Goal: Task Accomplishment & Management: Complete application form

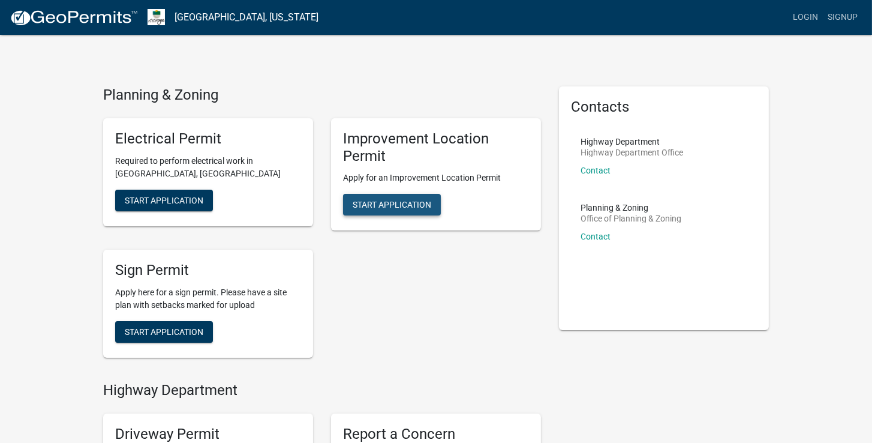
click at [395, 206] on span "Start Application" at bounding box center [392, 205] width 79 height 10
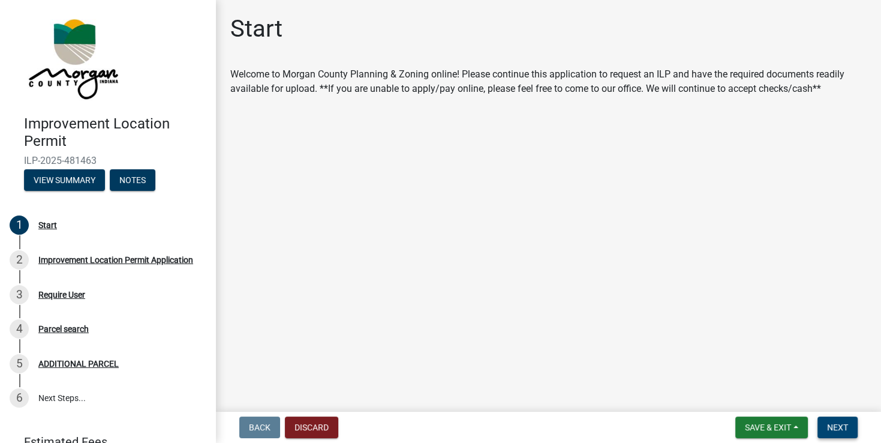
click at [832, 424] on span "Next" at bounding box center [837, 427] width 21 height 10
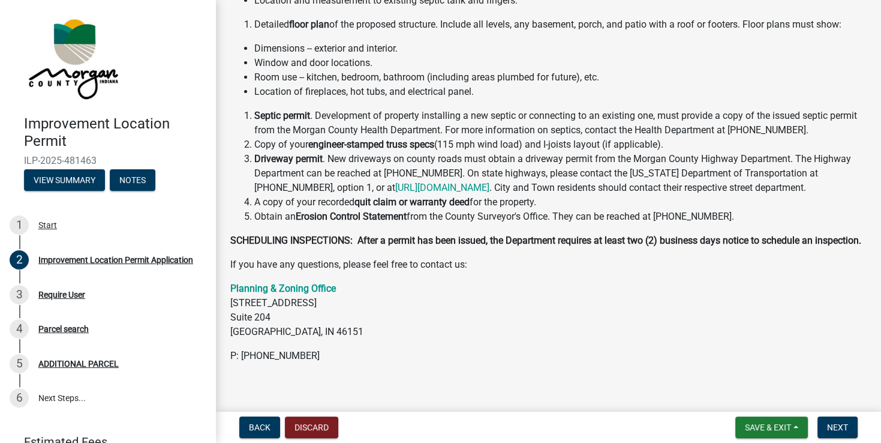
scroll to position [266, 0]
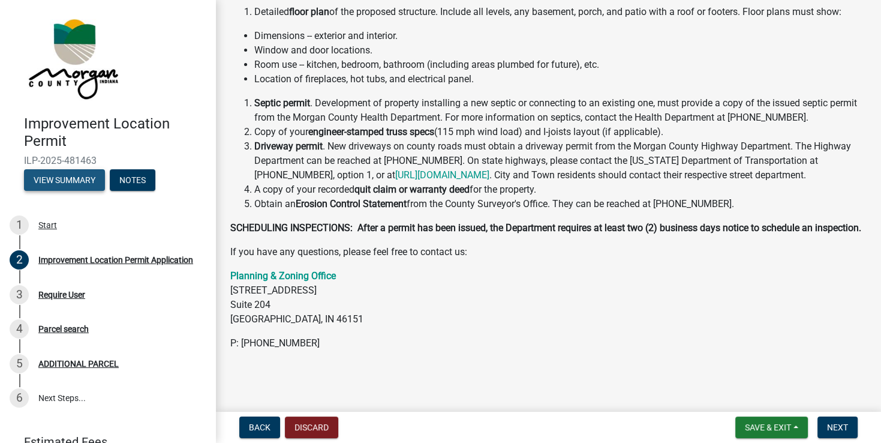
click at [77, 182] on button "View Summary" at bounding box center [64, 180] width 81 height 22
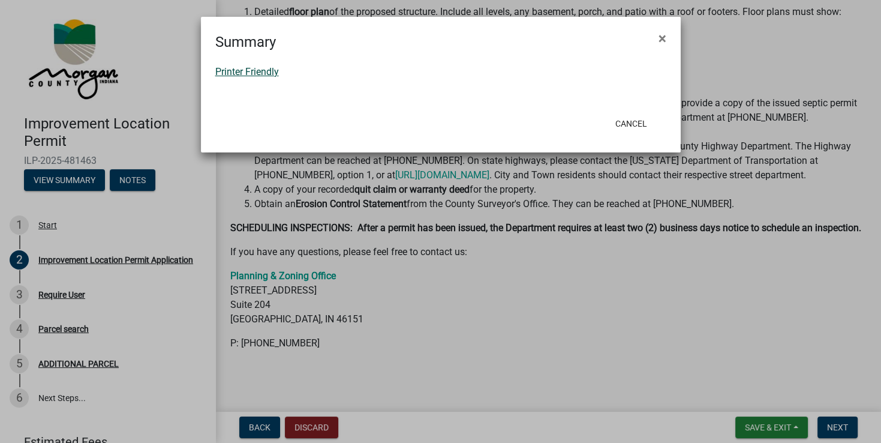
click at [257, 72] on link "Printer Friendly" at bounding box center [247, 71] width 64 height 11
click at [662, 39] on span "×" at bounding box center [662, 38] width 8 height 17
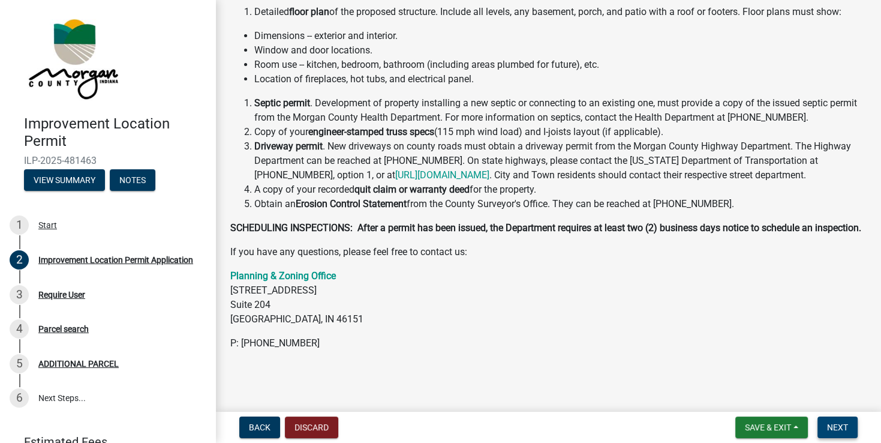
click at [832, 422] on span "Next" at bounding box center [837, 427] width 21 height 10
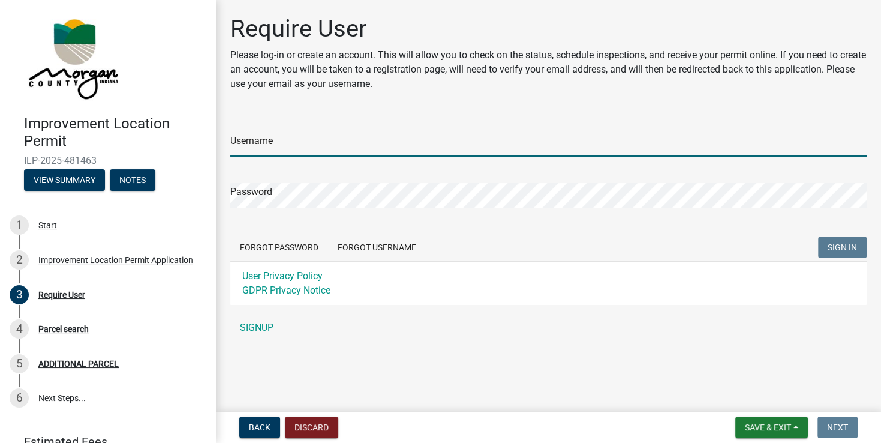
type input "ASA"
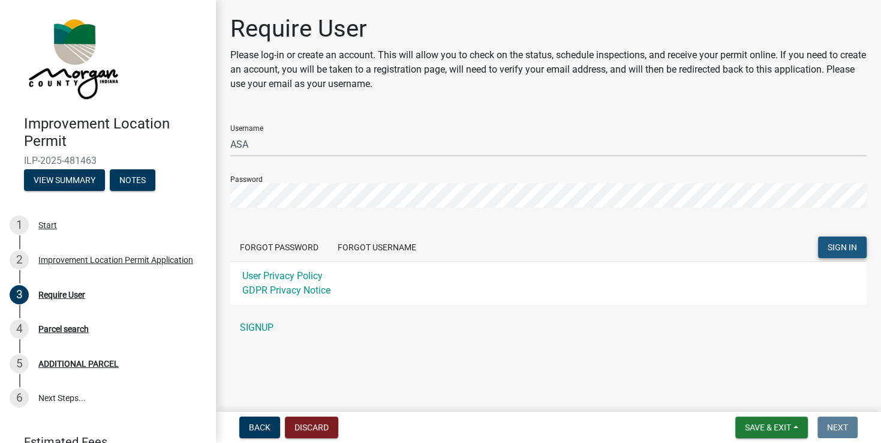
click at [846, 247] on span "SIGN IN" at bounding box center [842, 247] width 29 height 10
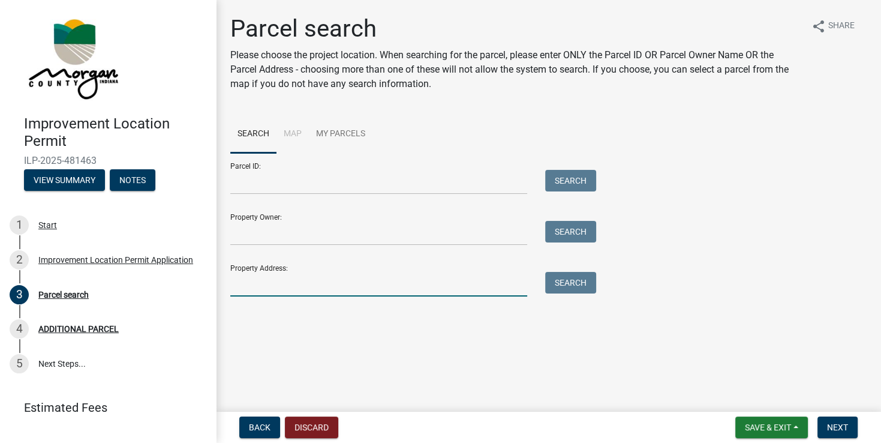
click at [258, 284] on input "Property Address:" at bounding box center [378, 284] width 297 height 25
type input "7636 N BALTIMORE RD"
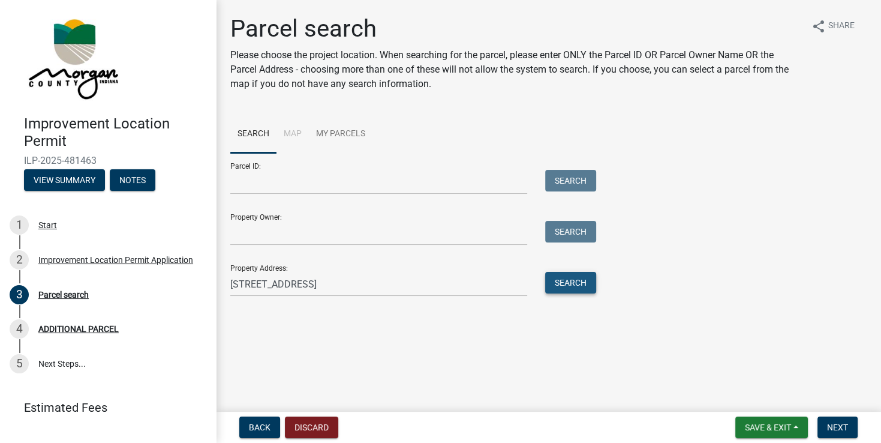
click at [569, 280] on button "Search" at bounding box center [570, 283] width 51 height 22
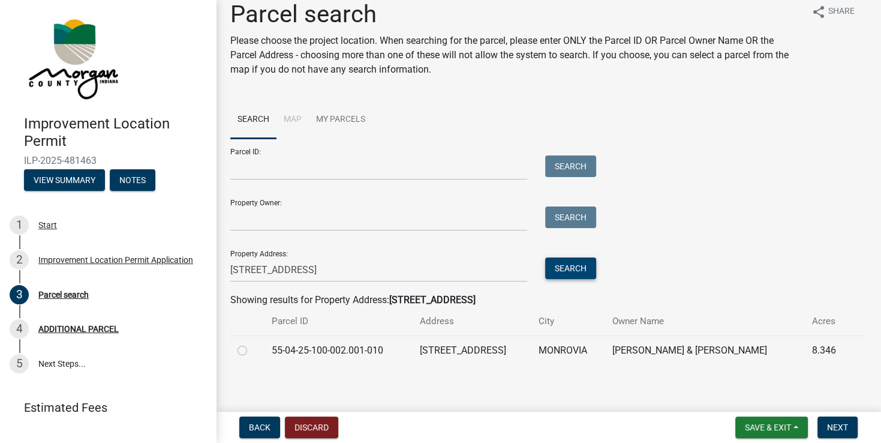
scroll to position [19, 0]
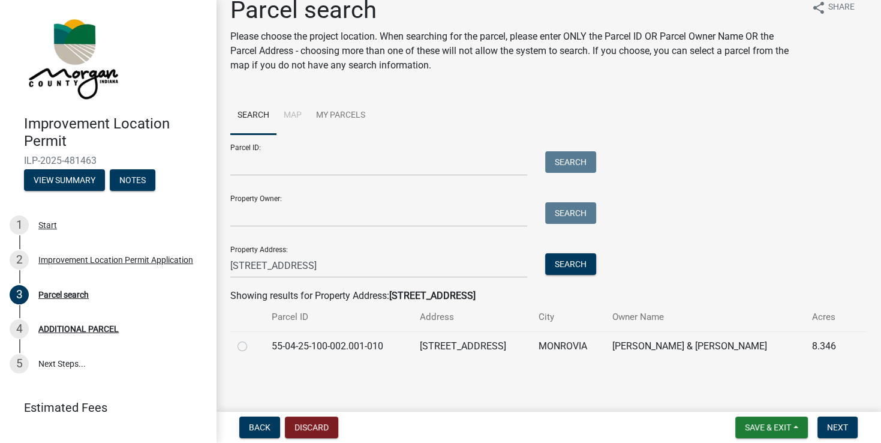
click at [252, 339] on label at bounding box center [252, 339] width 0 height 0
click at [252, 345] on input "radio" at bounding box center [256, 343] width 8 height 8
radio input "true"
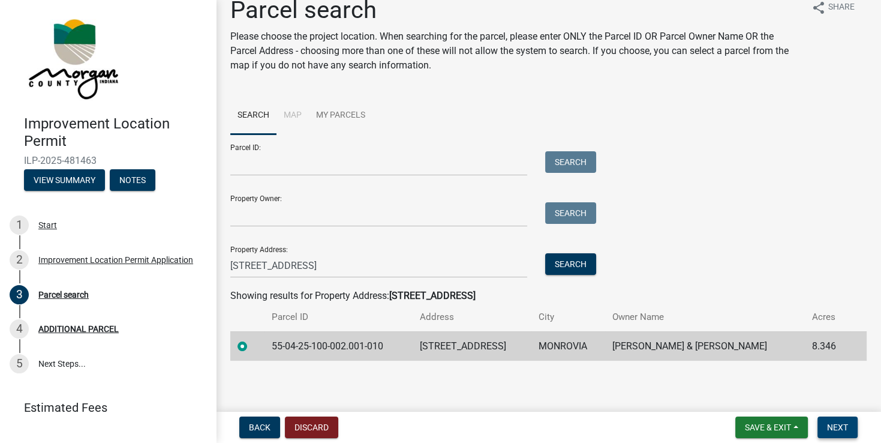
click at [838, 425] on span "Next" at bounding box center [837, 427] width 21 height 10
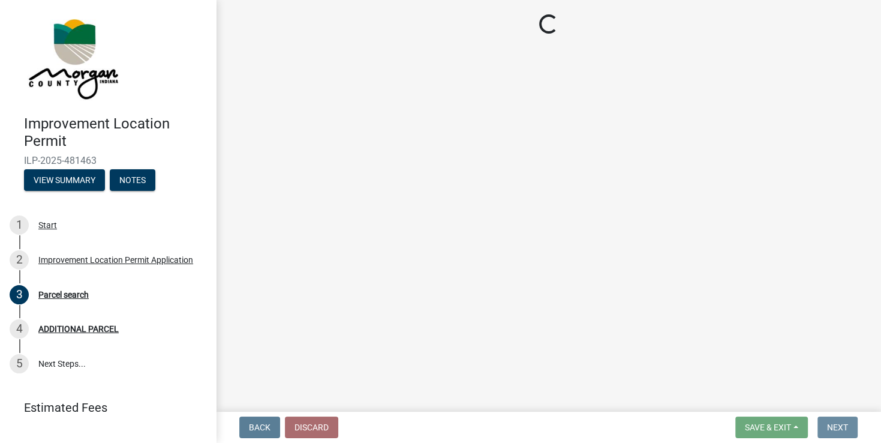
scroll to position [0, 0]
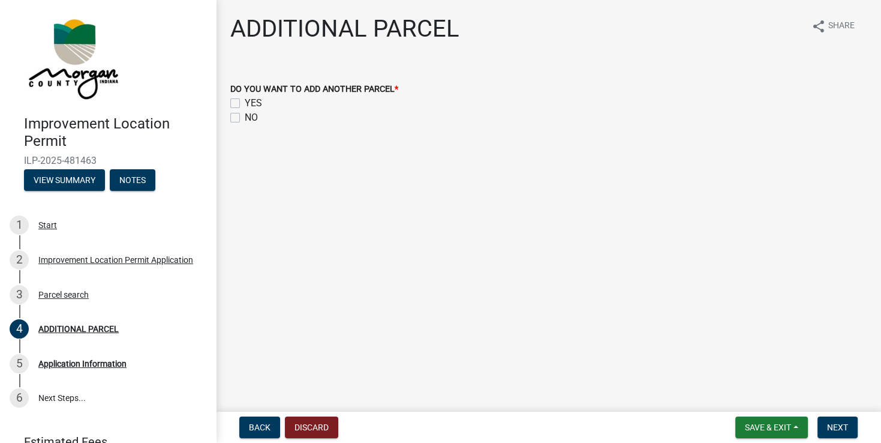
click at [245, 118] on label "NO" at bounding box center [251, 117] width 13 height 14
click at [245, 118] on input "NO" at bounding box center [249, 114] width 8 height 8
checkbox input "true"
checkbox input "false"
checkbox input "true"
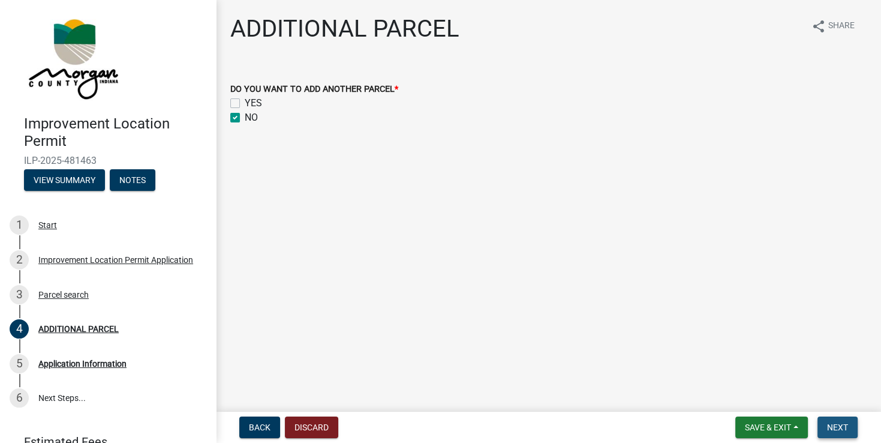
click at [825, 423] on button "Next" at bounding box center [837, 427] width 40 height 22
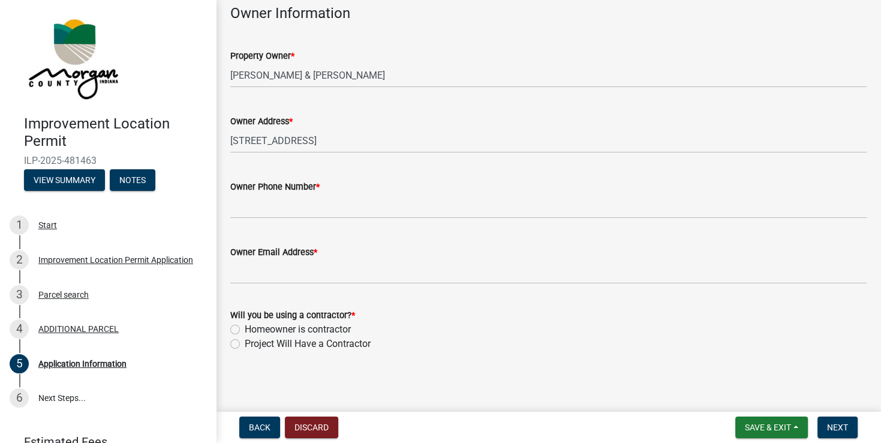
scroll to position [580, 0]
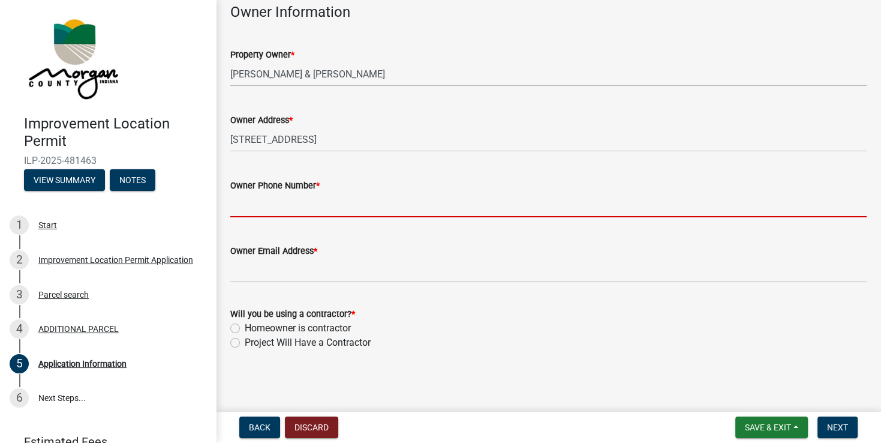
click at [323, 205] on input "Owner Phone Number *" at bounding box center [548, 204] width 636 height 25
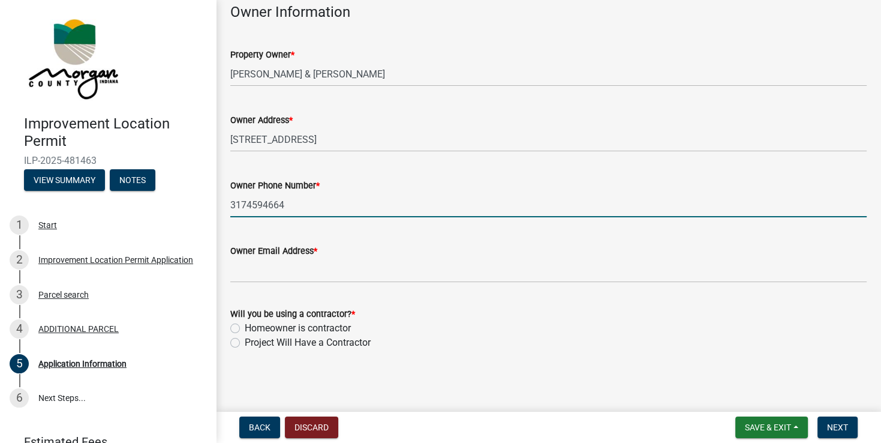
type input "3174594664"
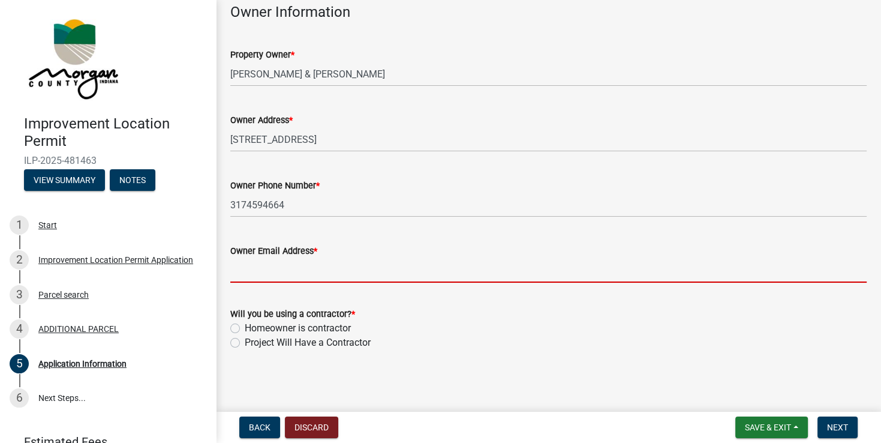
click at [286, 273] on input "Owner Email Address *" at bounding box center [548, 270] width 636 height 25
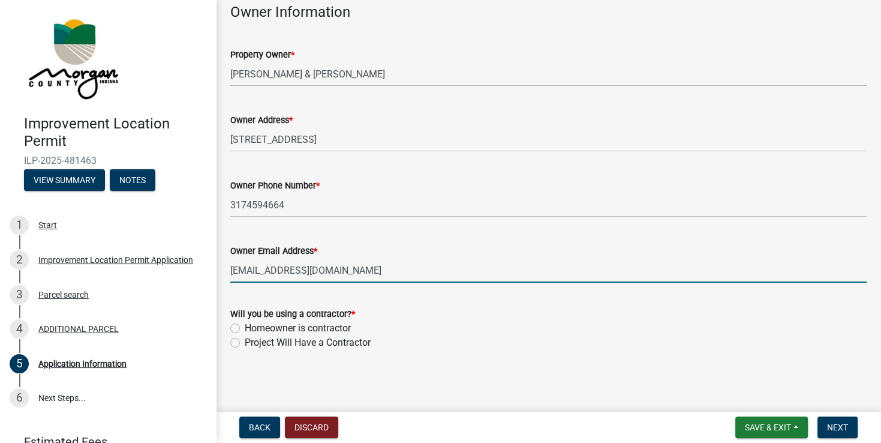
type input "jlrogers1963@gmail.com"
click at [245, 341] on label "Project Will Have a Contractor" at bounding box center [308, 342] width 126 height 14
click at [245, 341] on input "Project Will Have a Contractor" at bounding box center [249, 339] width 8 height 8
radio input "true"
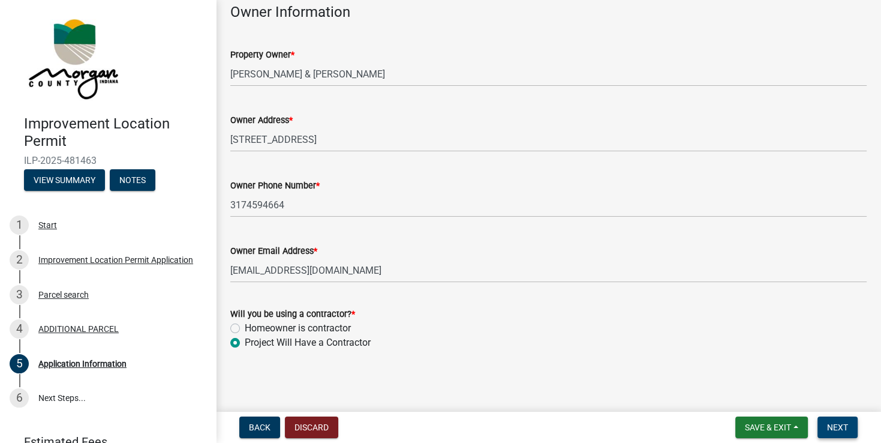
click at [832, 428] on span "Next" at bounding box center [837, 427] width 21 height 10
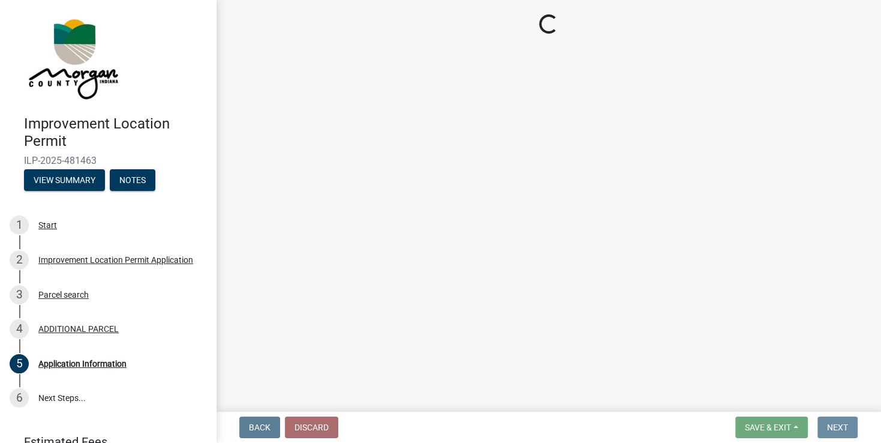
scroll to position [0, 0]
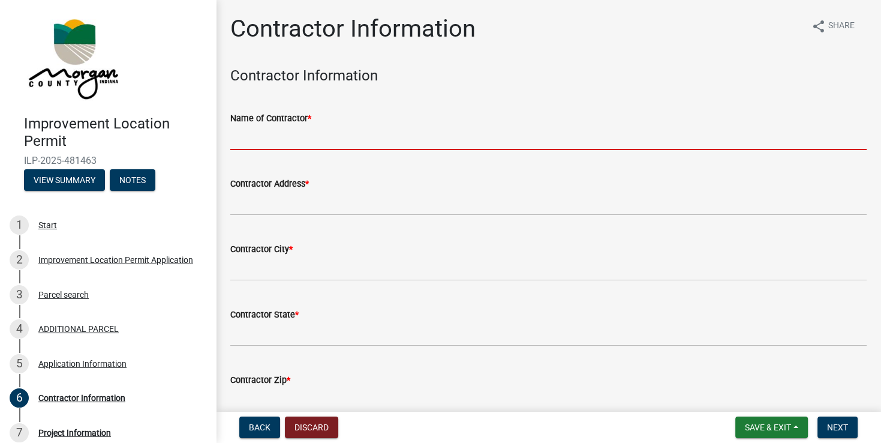
click at [277, 135] on input "Name of Contractor *" at bounding box center [548, 137] width 636 height 25
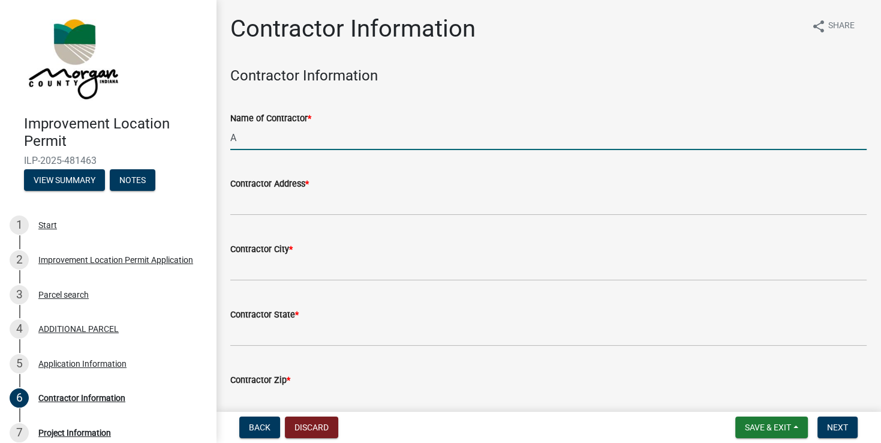
type input "AMERICAN SUNSPAC ADDITIONS"
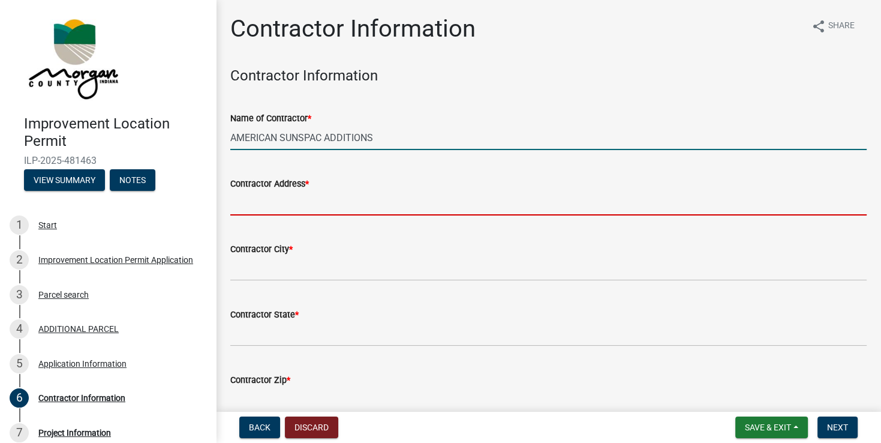
click at [294, 205] on input "Contractor Address *" at bounding box center [548, 203] width 636 height 25
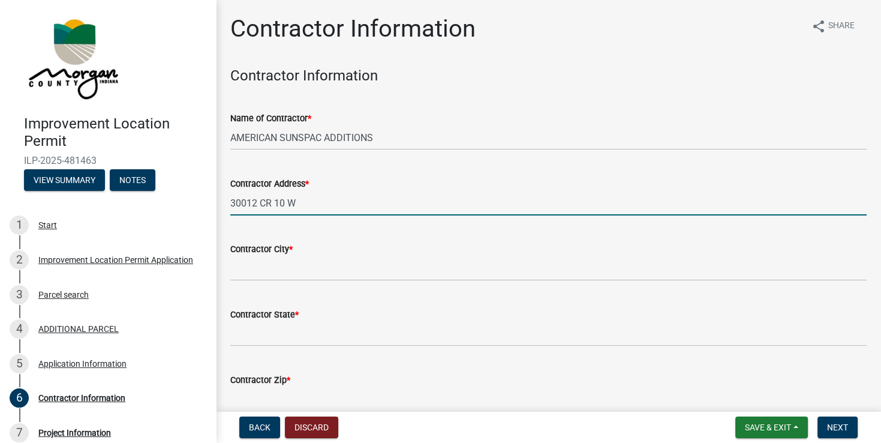
type input "30012 CR 10 W"
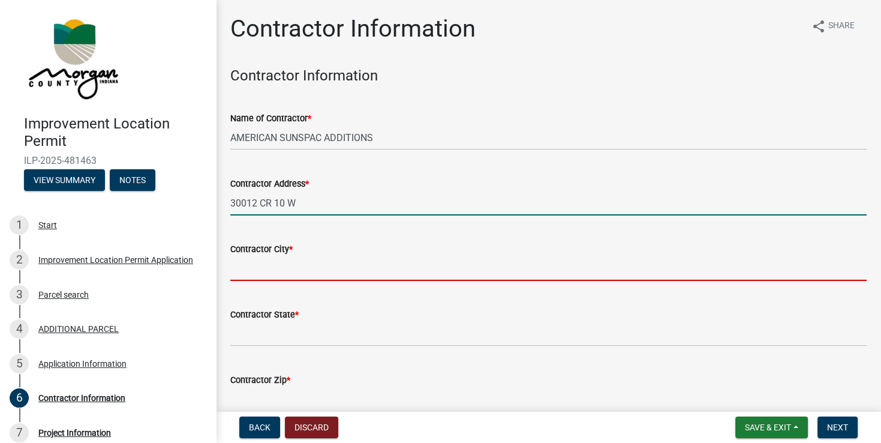
click at [294, 268] on input "Contractor City *" at bounding box center [548, 268] width 636 height 25
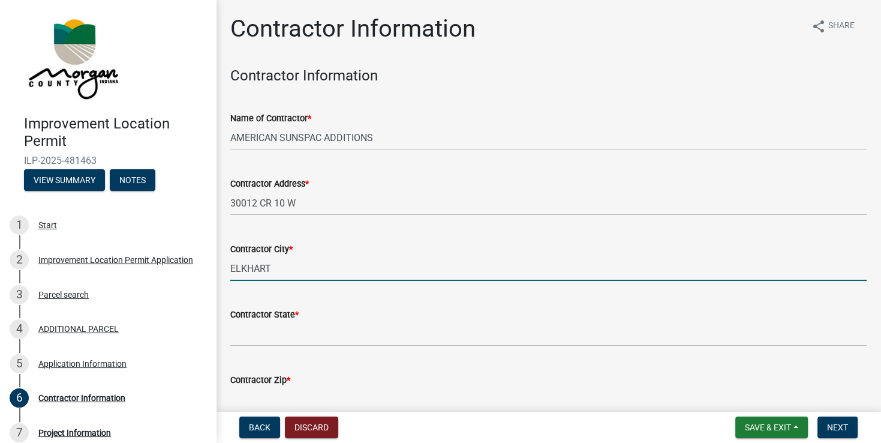
type input "ELKHART"
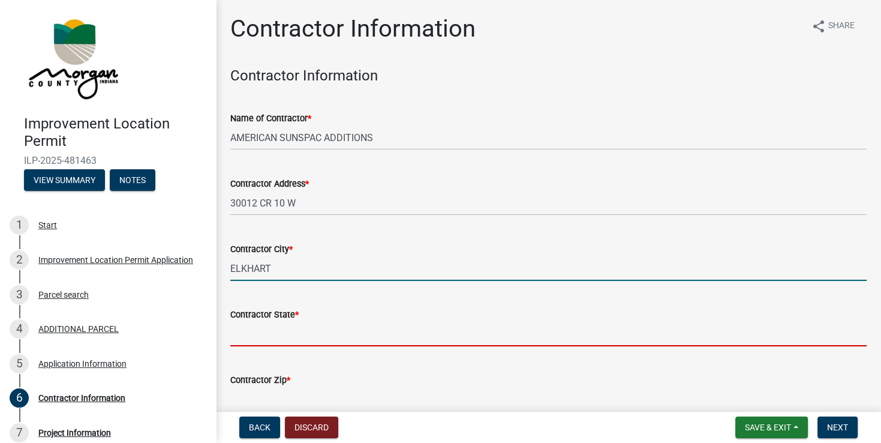
click at [311, 331] on input "Contractor State *" at bounding box center [548, 333] width 636 height 25
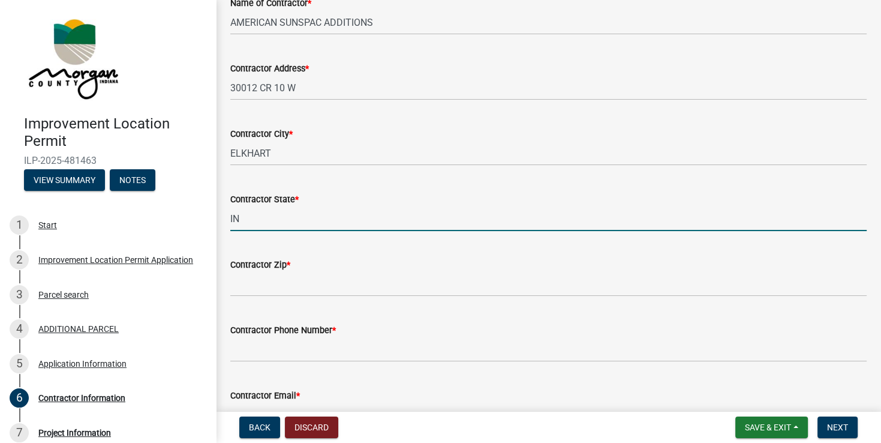
scroll to position [120, 0]
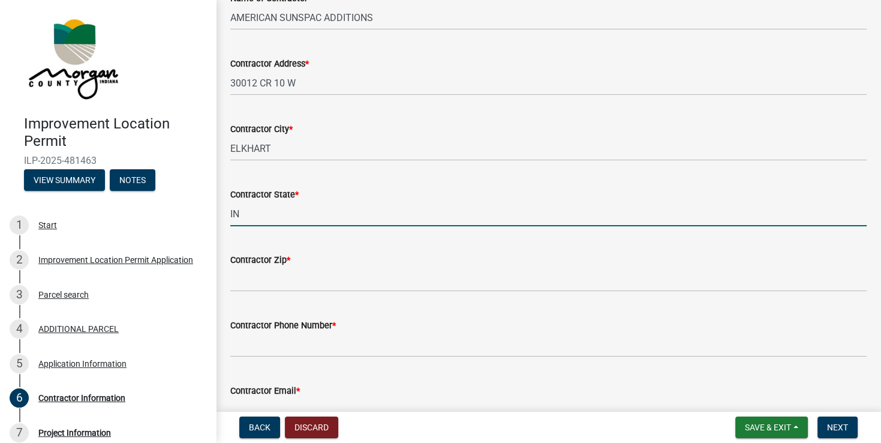
type input "IN"
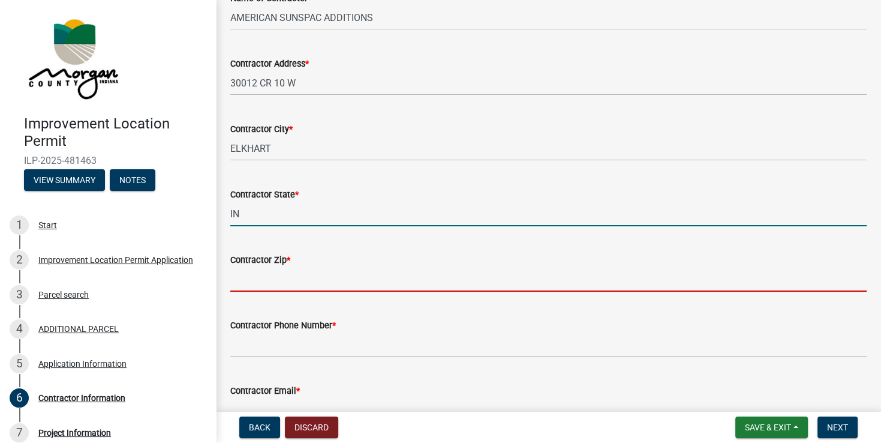
click at [254, 281] on input "Contractor Zip *" at bounding box center [548, 279] width 636 height 25
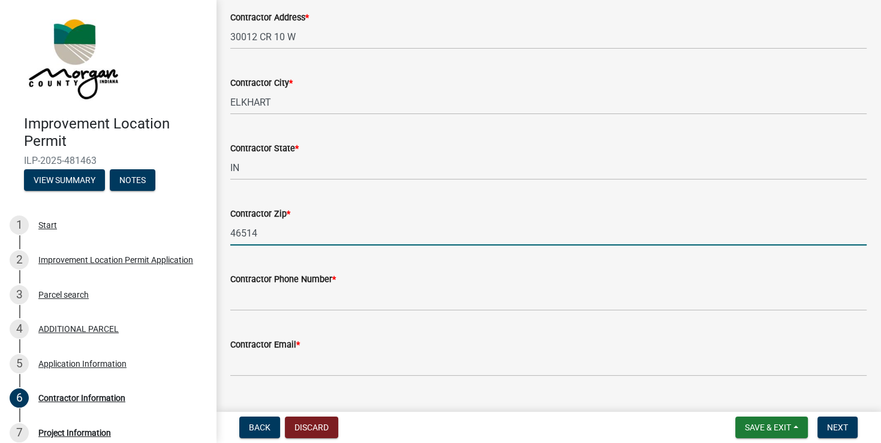
scroll to position [191, 0]
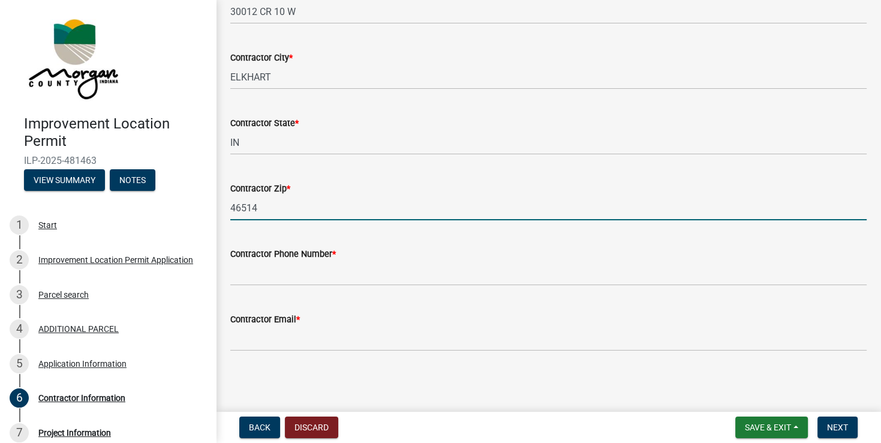
type input "46514"
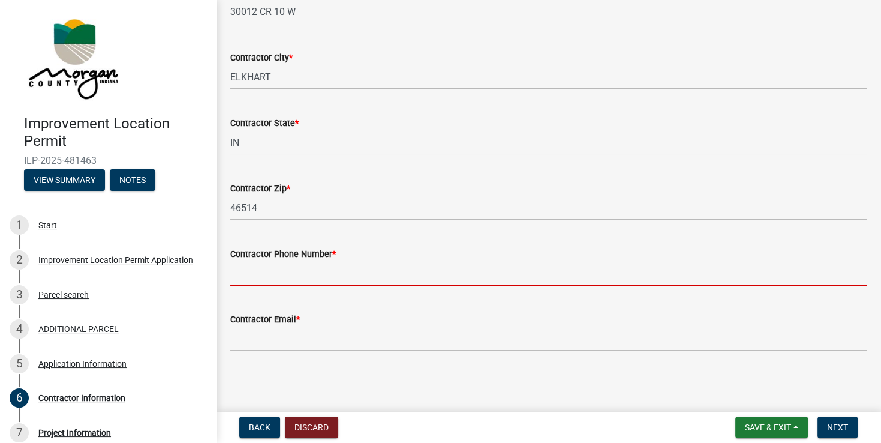
click at [293, 274] on input "Contractor Phone Number *" at bounding box center [548, 273] width 636 height 25
type input "5473043164"
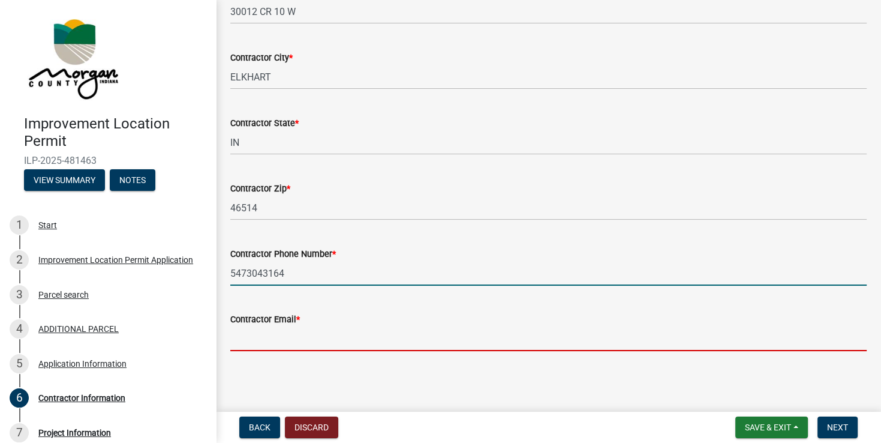
type input "provo100@sbcglobal.net"
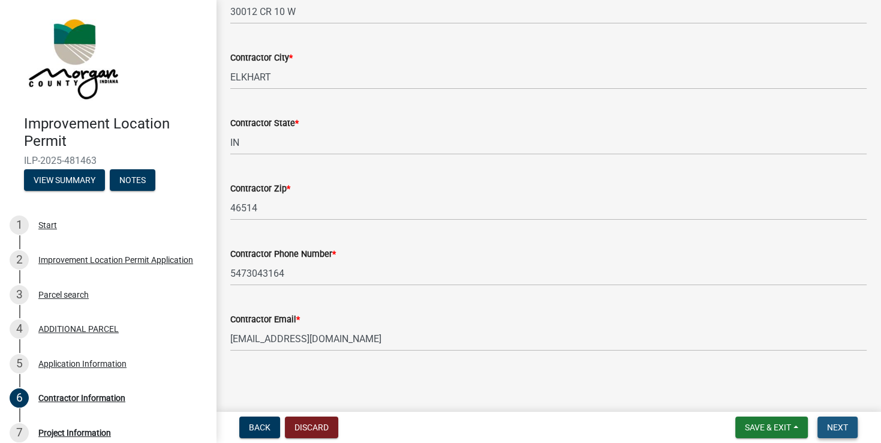
click at [829, 422] on span "Next" at bounding box center [837, 427] width 21 height 10
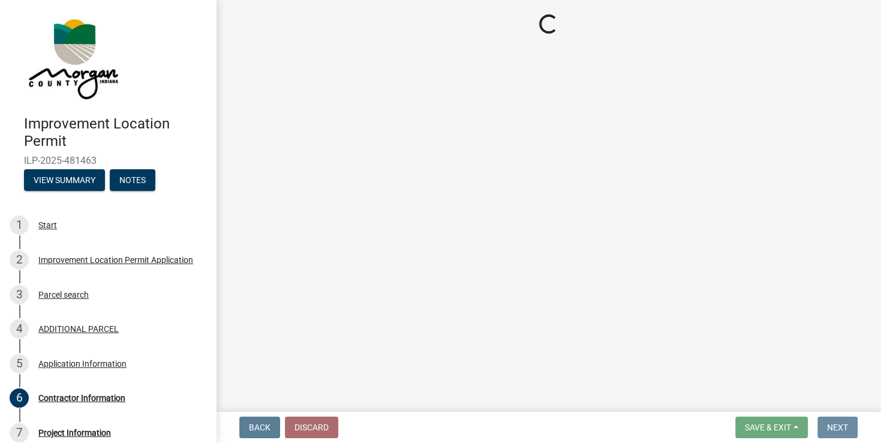
scroll to position [0, 0]
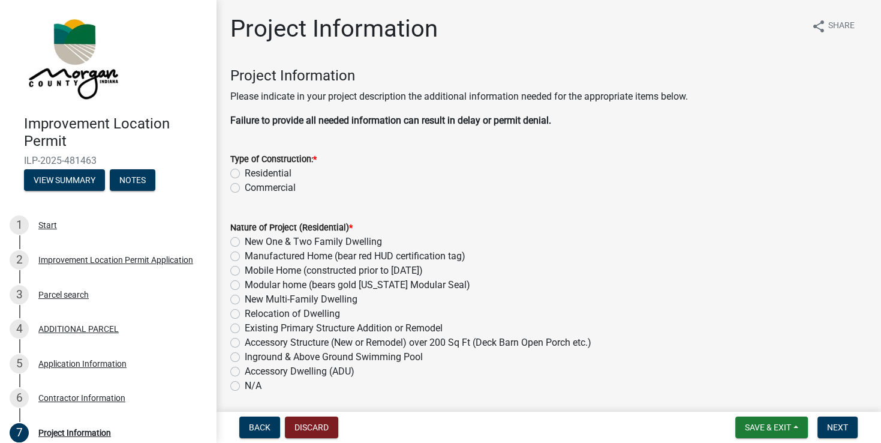
click at [245, 170] on label "Residential" at bounding box center [268, 173] width 47 height 14
click at [245, 170] on input "Residential" at bounding box center [249, 170] width 8 height 8
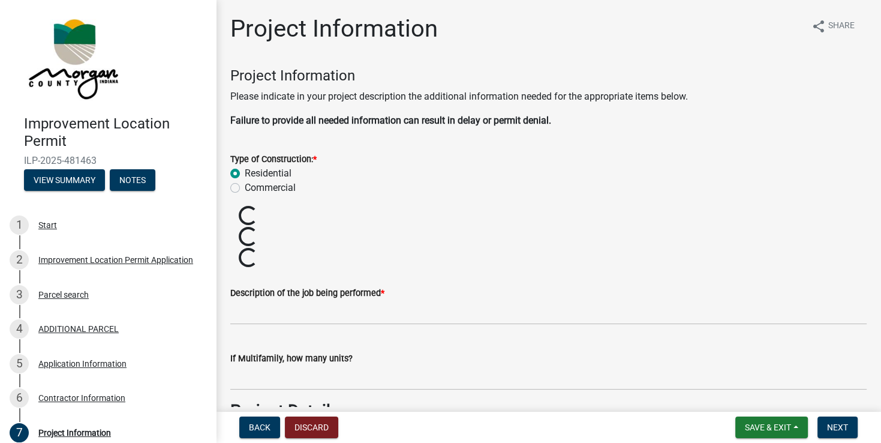
radio input "true"
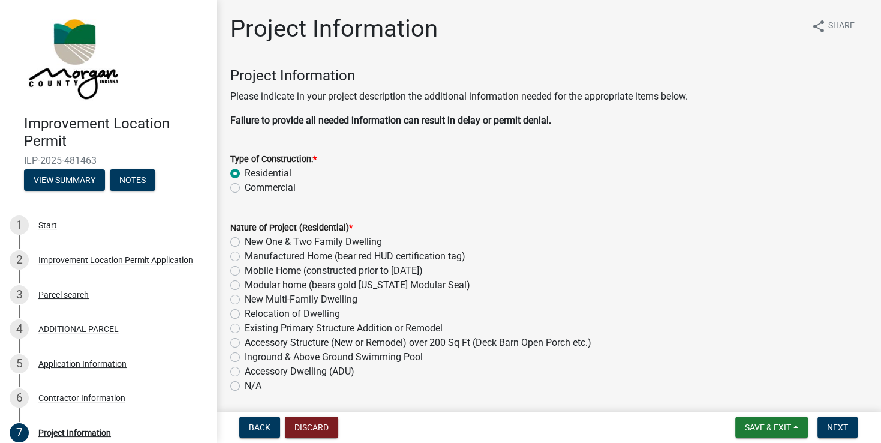
scroll to position [120, 0]
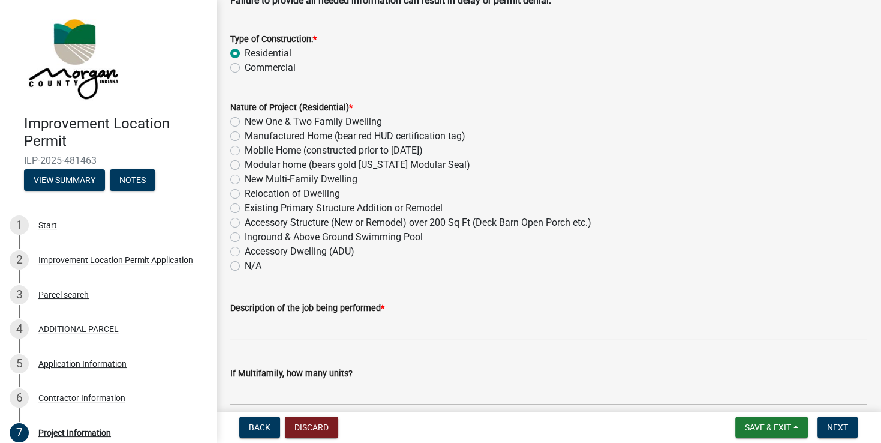
click at [245, 210] on label "Existing Primary Structure Addition or Remodel" at bounding box center [344, 208] width 198 height 14
click at [245, 209] on input "Existing Primary Structure Addition or Remodel" at bounding box center [249, 205] width 8 height 8
radio input "true"
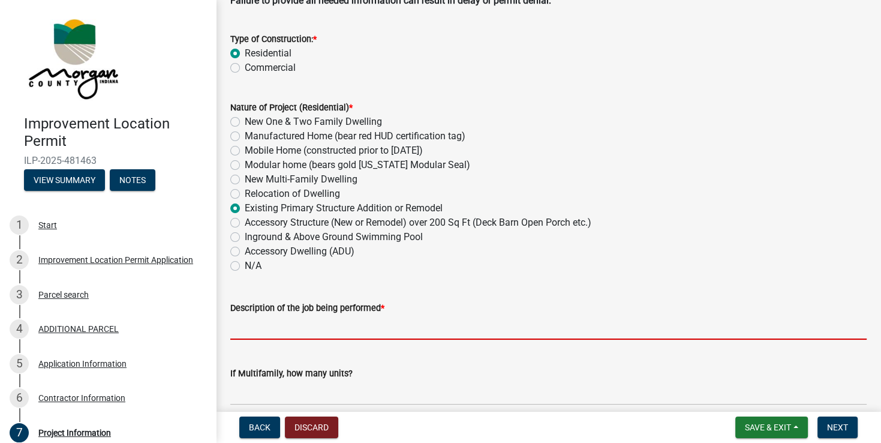
click at [286, 330] on input "Description of the job being performed *" at bounding box center [548, 327] width 636 height 25
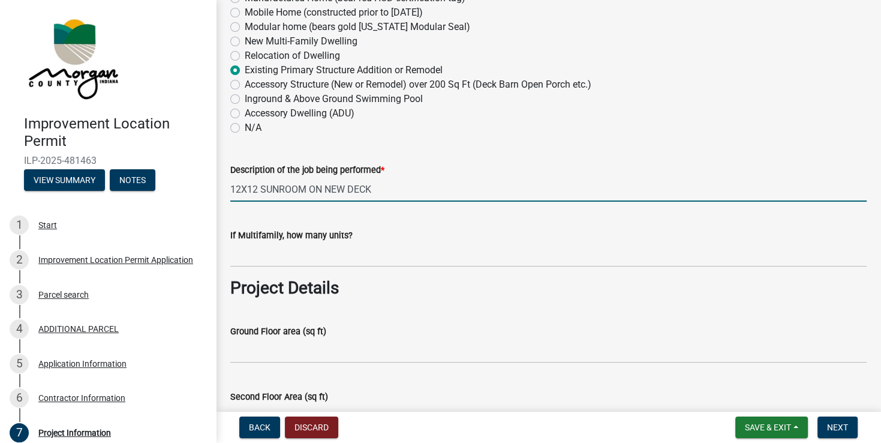
scroll to position [299, 0]
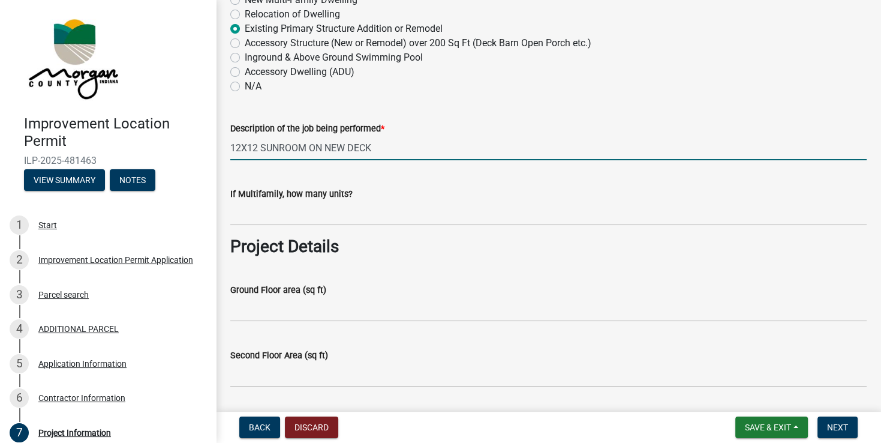
type input "12X12 SUNROOM ON NEW DECK"
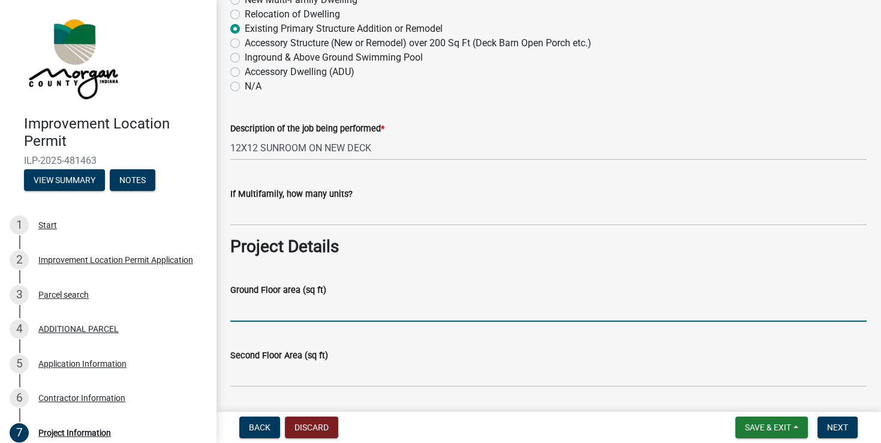
click at [297, 309] on input "Ground Floor area (sq ft)" at bounding box center [548, 309] width 636 height 25
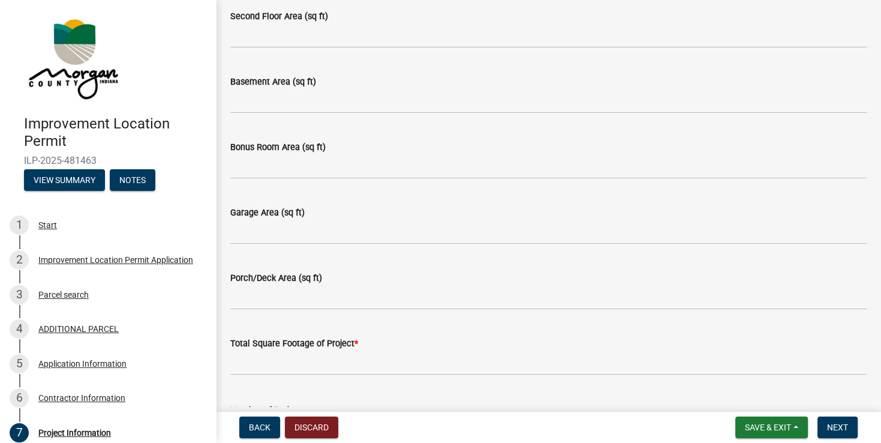
scroll to position [660, 0]
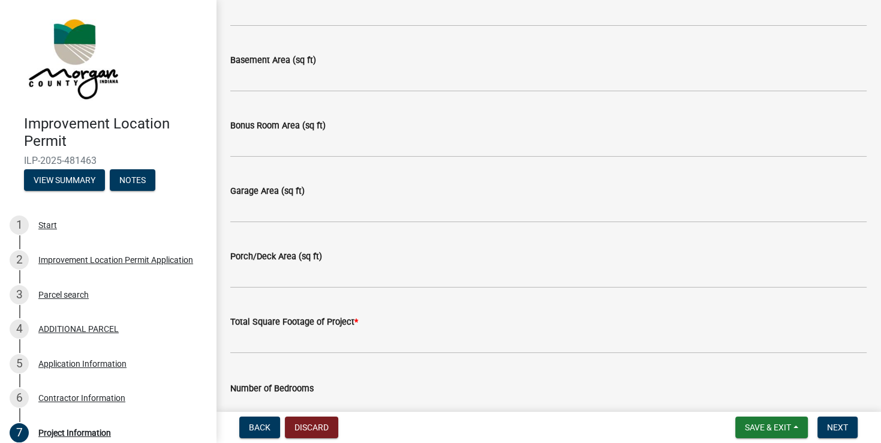
type input "144"
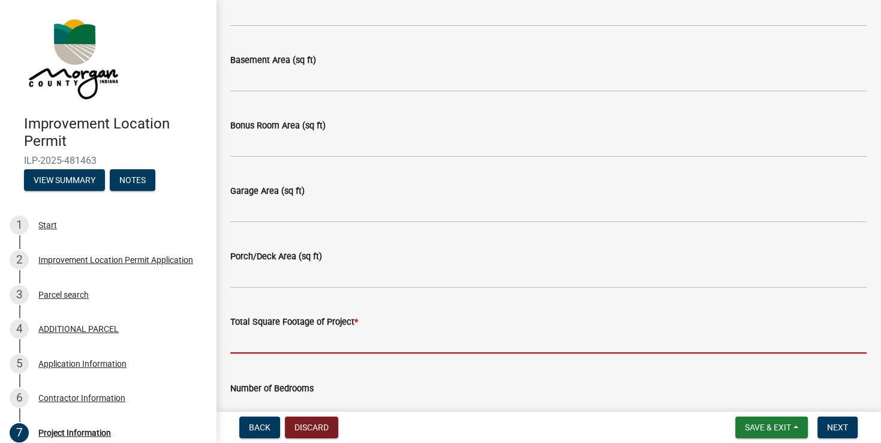
click at [296, 340] on input "text" at bounding box center [548, 341] width 636 height 25
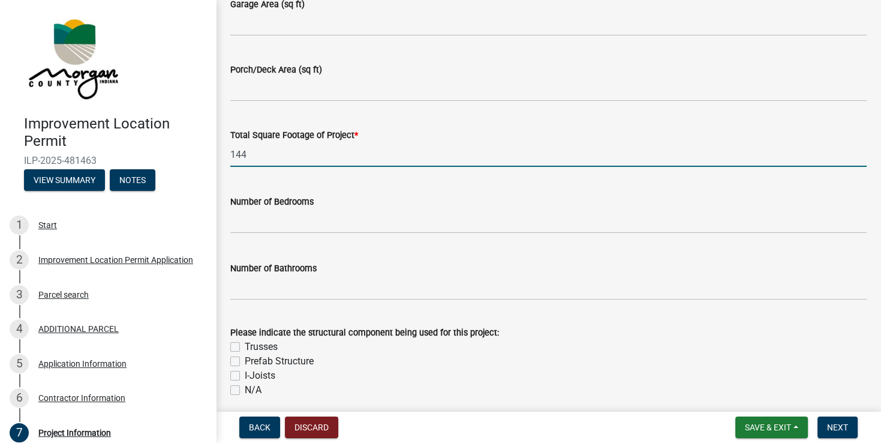
scroll to position [899, 0]
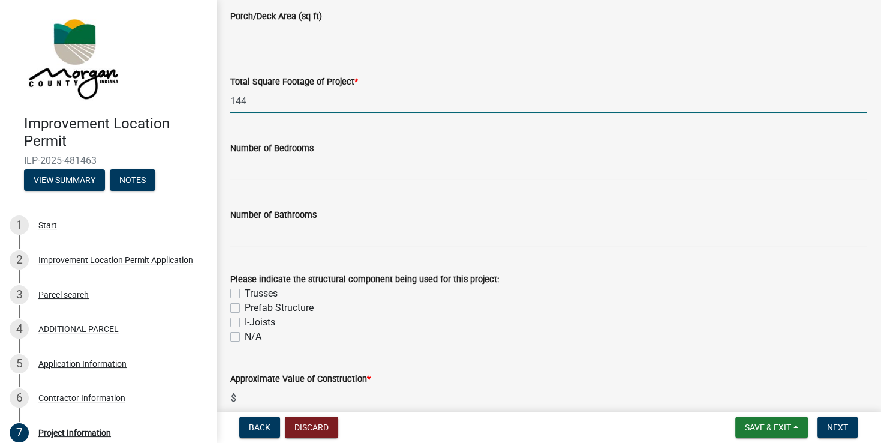
type input "144"
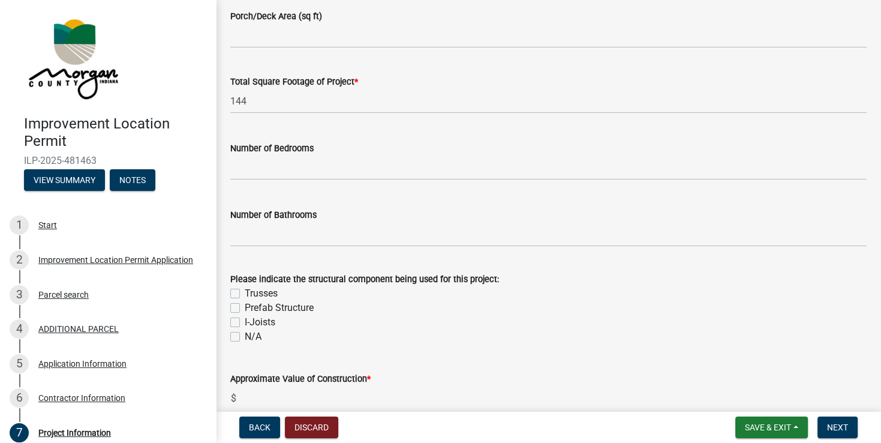
click at [245, 308] on label "Prefab Structure" at bounding box center [279, 307] width 69 height 14
click at [245, 308] on input "Prefab Structure" at bounding box center [249, 304] width 8 height 8
checkbox input "true"
checkbox input "false"
checkbox input "true"
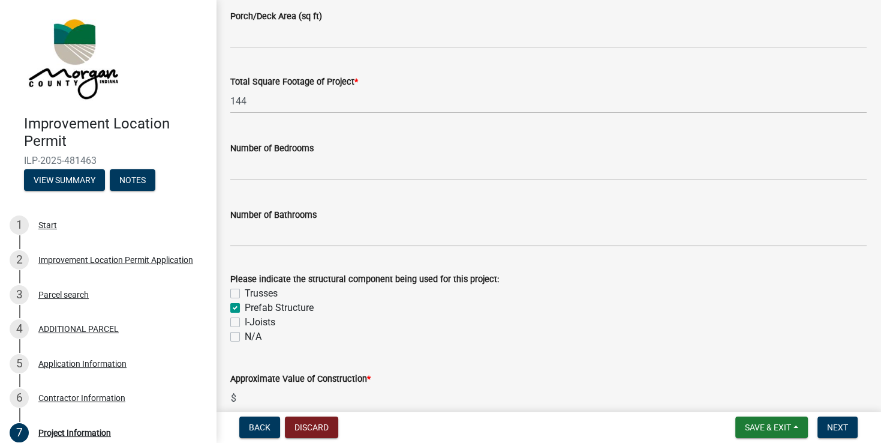
checkbox input "false"
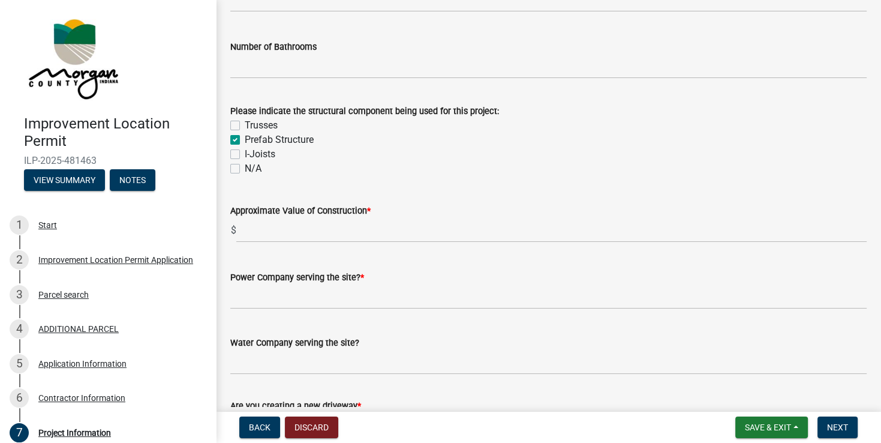
scroll to position [1079, 0]
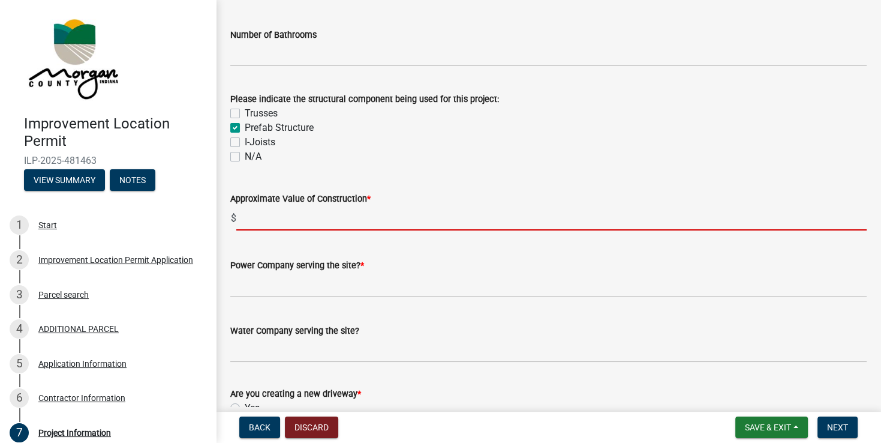
click at [258, 220] on input "text" at bounding box center [551, 218] width 630 height 25
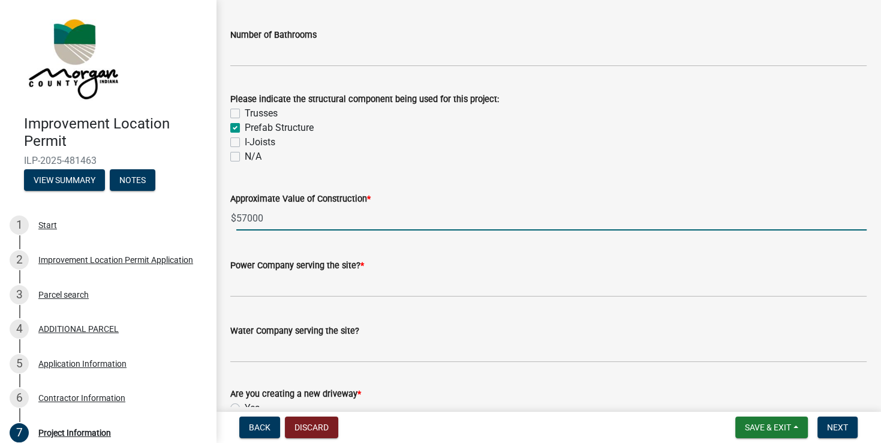
type input "57000"
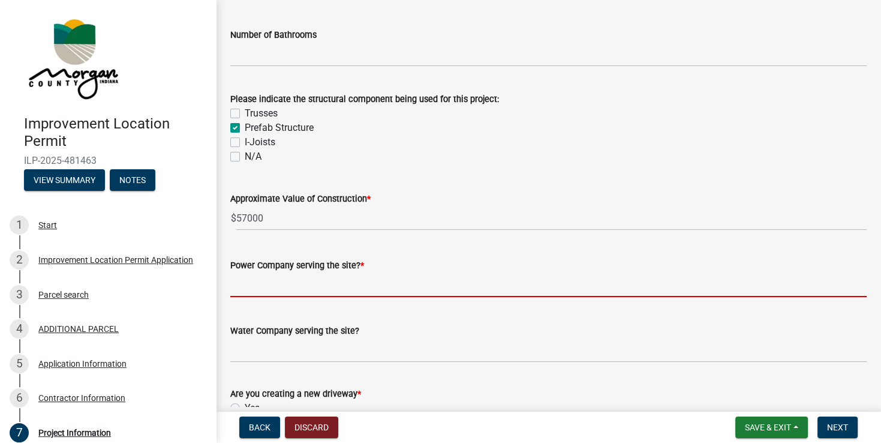
click at [310, 287] on input "Power Company serving the site? *" at bounding box center [548, 284] width 636 height 25
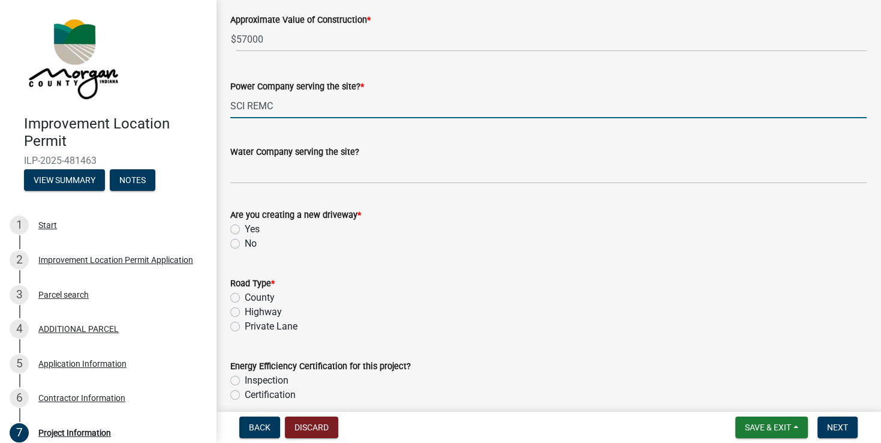
scroll to position [1259, 0]
type input "SCI REMC"
click at [245, 242] on label "No" at bounding box center [251, 242] width 12 height 14
click at [245, 242] on input "No" at bounding box center [249, 239] width 8 height 8
radio input "true"
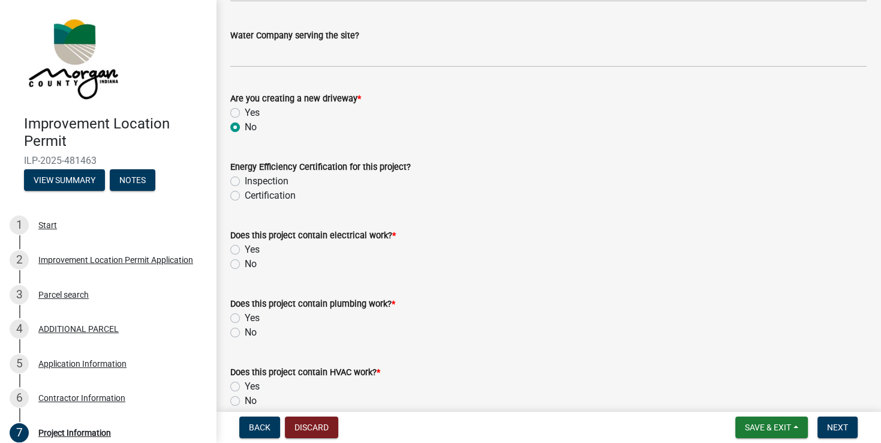
scroll to position [1439, 0]
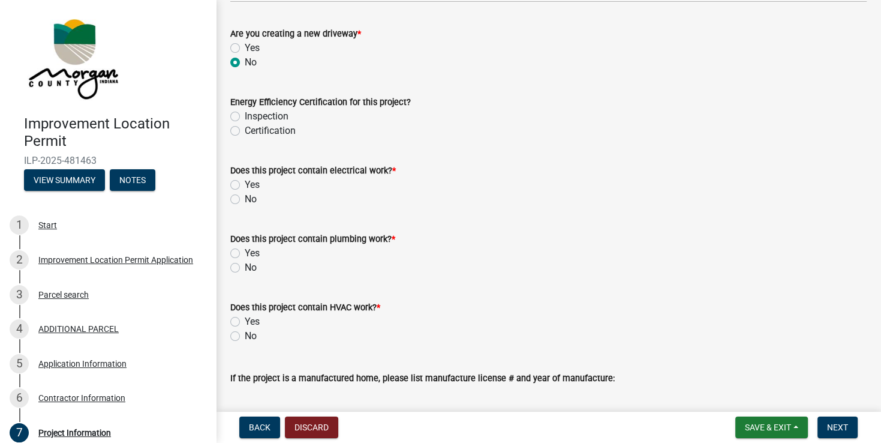
click at [245, 183] on label "Yes" at bounding box center [252, 184] width 15 height 14
click at [245, 183] on input "Yes" at bounding box center [249, 181] width 8 height 8
radio input "true"
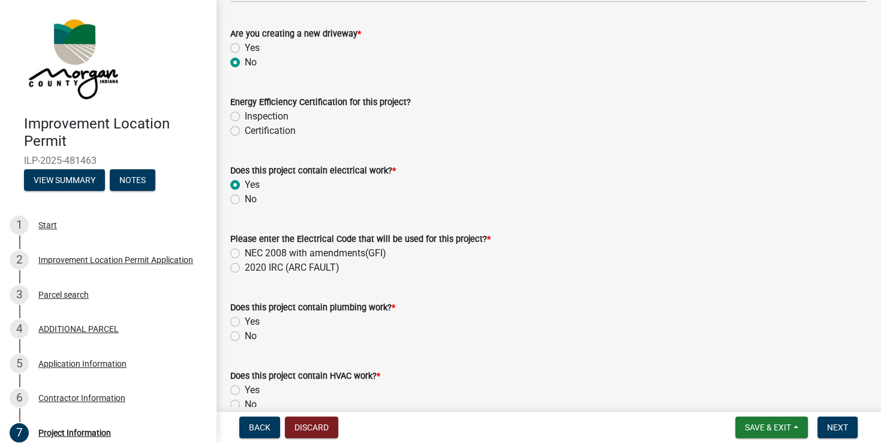
click at [245, 267] on label "2020 IRC (ARC FAULT)" at bounding box center [292, 267] width 95 height 14
click at [245, 267] on input "2020 IRC (ARC FAULT)" at bounding box center [249, 264] width 8 height 8
radio input "true"
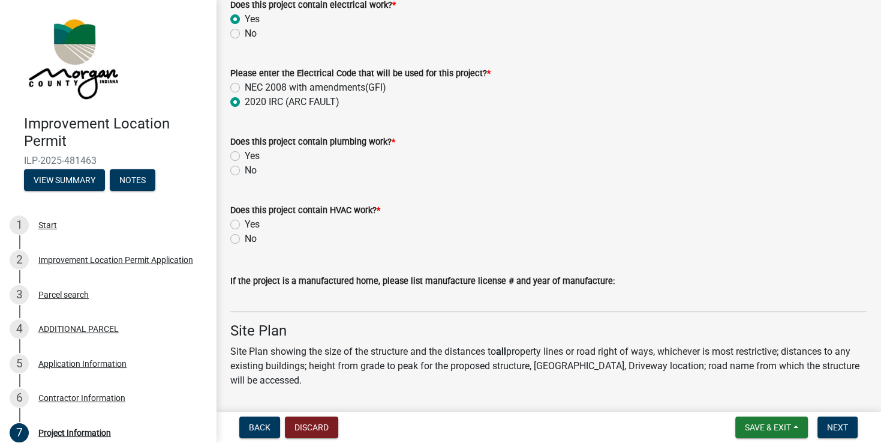
scroll to position [1619, 0]
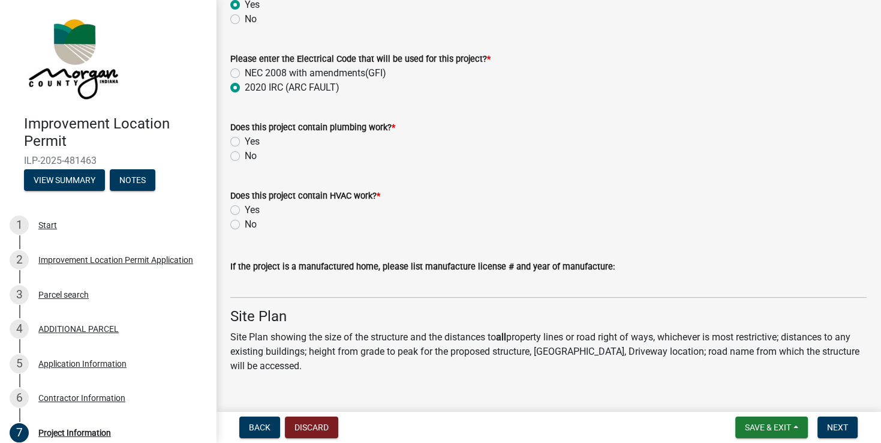
click at [245, 156] on label "No" at bounding box center [251, 156] width 12 height 14
click at [245, 156] on input "No" at bounding box center [249, 153] width 8 height 8
radio input "true"
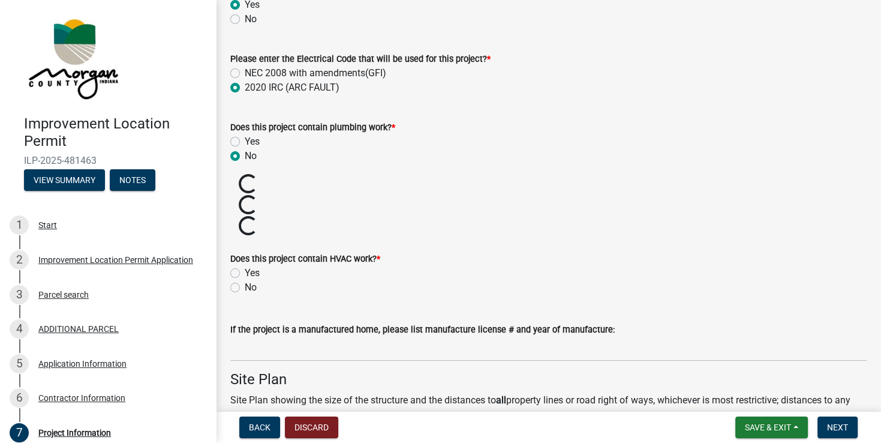
click at [245, 287] on label "No" at bounding box center [251, 287] width 12 height 14
click at [245, 287] on input "No" at bounding box center [249, 284] width 8 height 8
radio input "true"
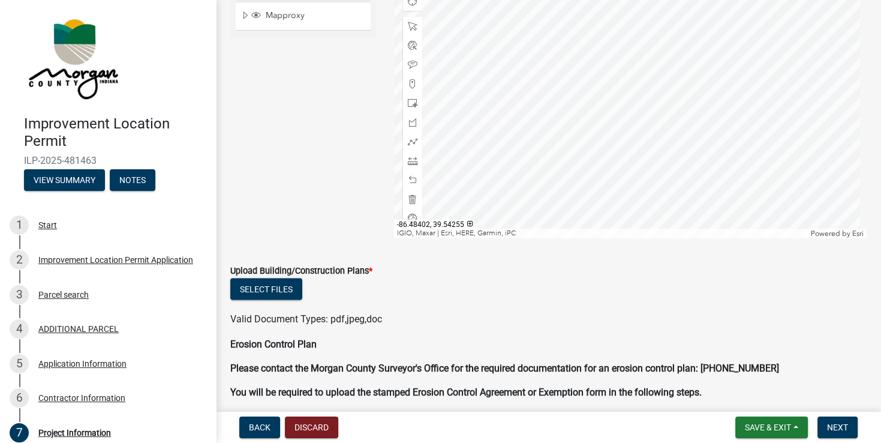
scroll to position [2243, 0]
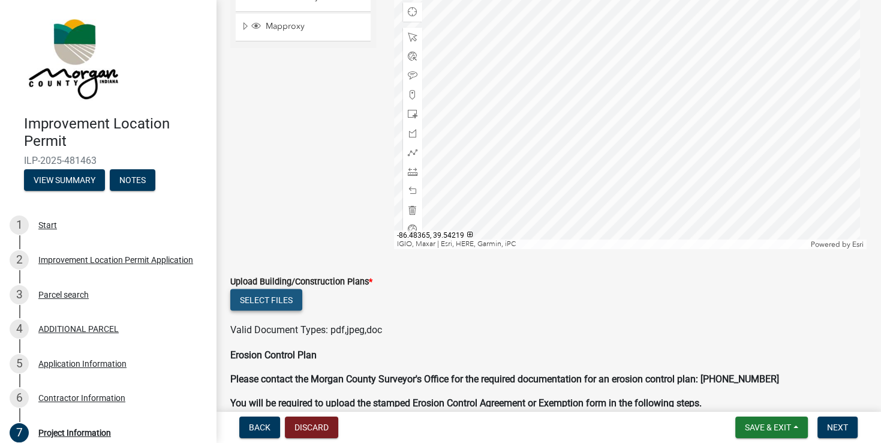
click at [259, 297] on button "Select files" at bounding box center [266, 299] width 72 height 22
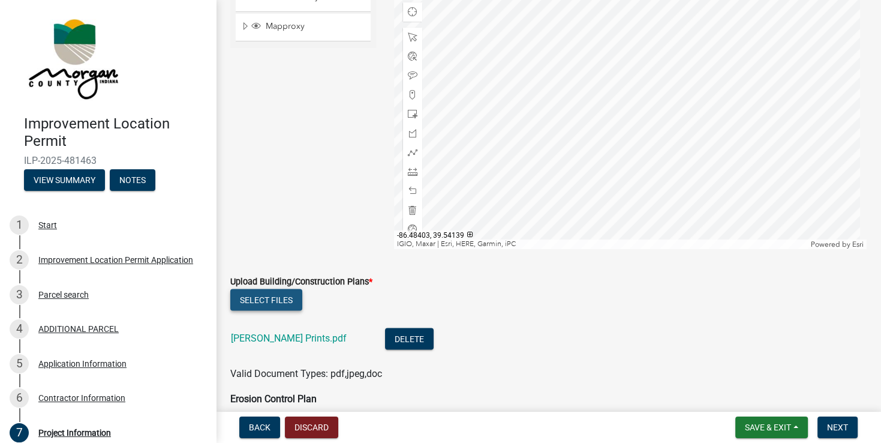
click at [261, 297] on button "Select files" at bounding box center [266, 299] width 72 height 22
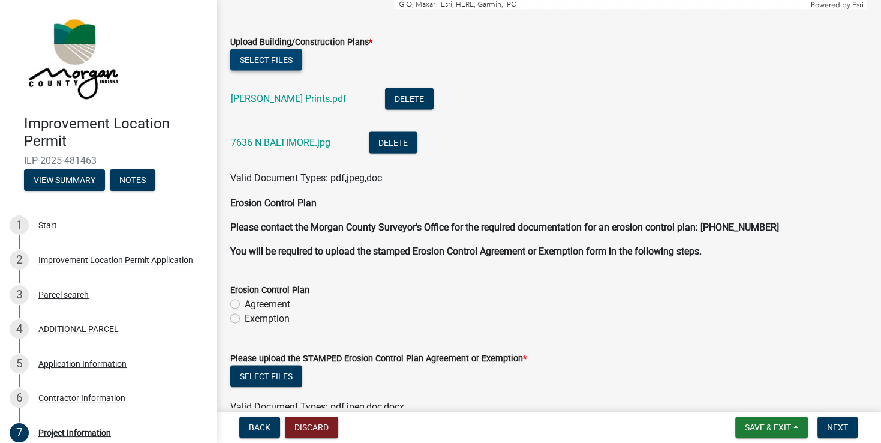
scroll to position [2483, 0]
click at [245, 316] on label "Exemption" at bounding box center [267, 318] width 45 height 14
click at [245, 316] on input "Exemption" at bounding box center [249, 315] width 8 height 8
radio input "true"
click at [838, 428] on span "Next" at bounding box center [837, 427] width 21 height 10
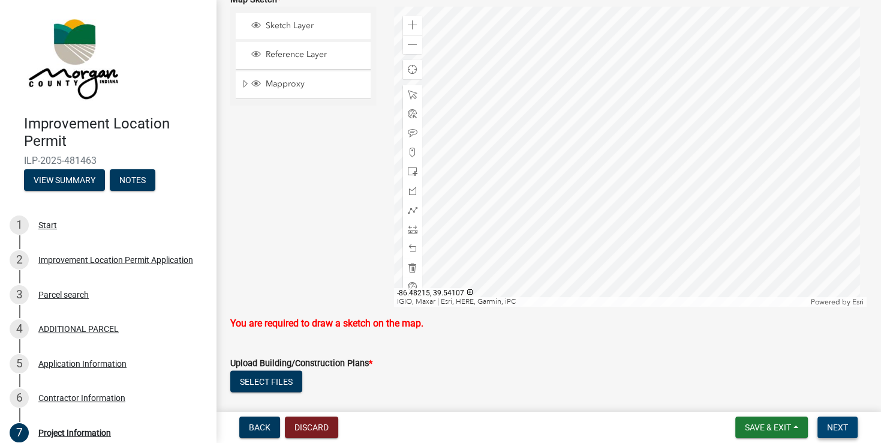
scroll to position [2123, 0]
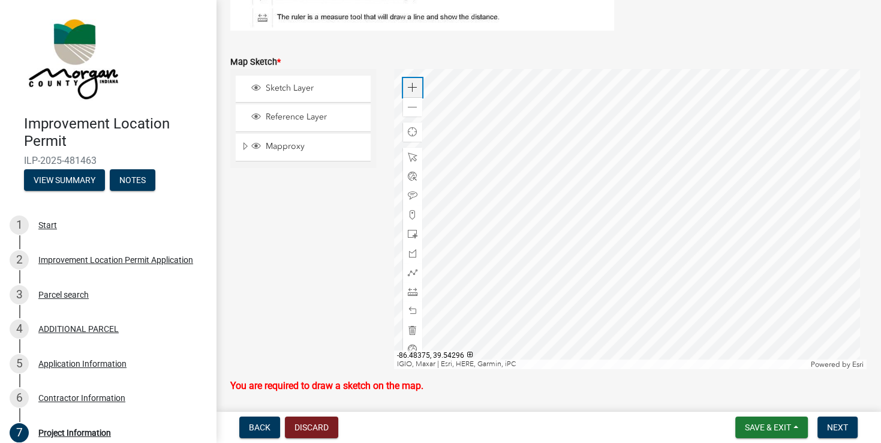
click at [410, 88] on span at bounding box center [413, 88] width 10 height 10
click at [551, 234] on div at bounding box center [630, 219] width 473 height 300
click at [586, 236] on div at bounding box center [630, 219] width 473 height 300
click at [409, 90] on span at bounding box center [413, 88] width 10 height 10
click at [617, 225] on div at bounding box center [630, 219] width 473 height 300
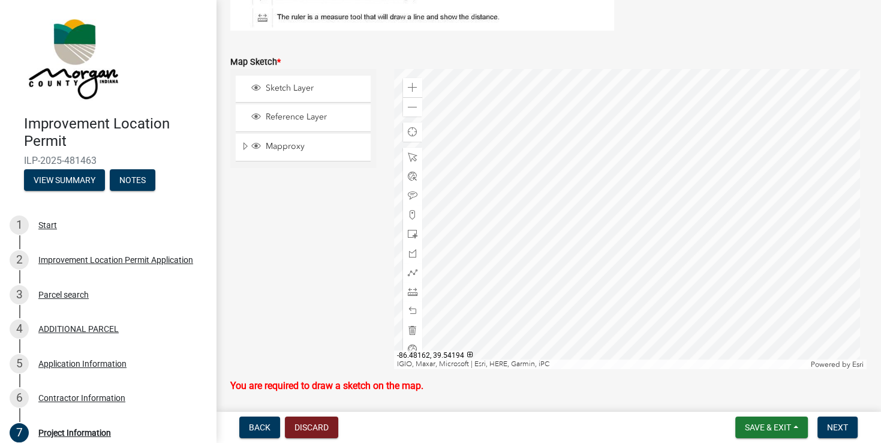
click at [646, 221] on div at bounding box center [630, 219] width 473 height 300
click at [409, 231] on span at bounding box center [413, 234] width 10 height 10
click at [567, 254] on div at bounding box center [630, 219] width 473 height 300
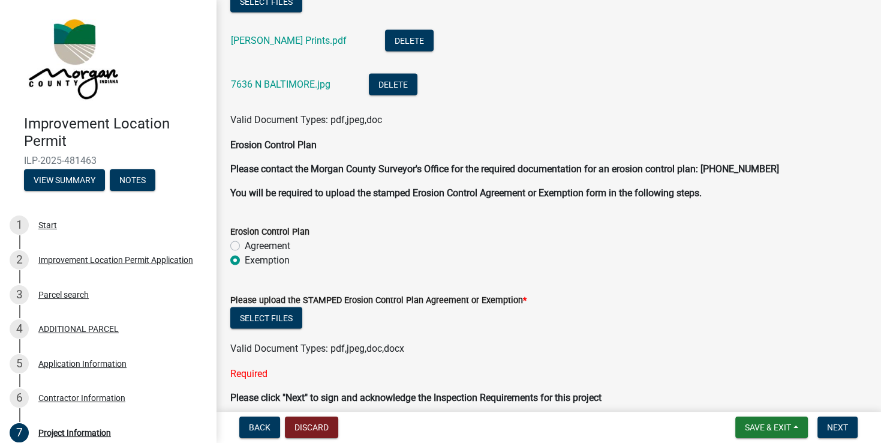
scroll to position [2543, 0]
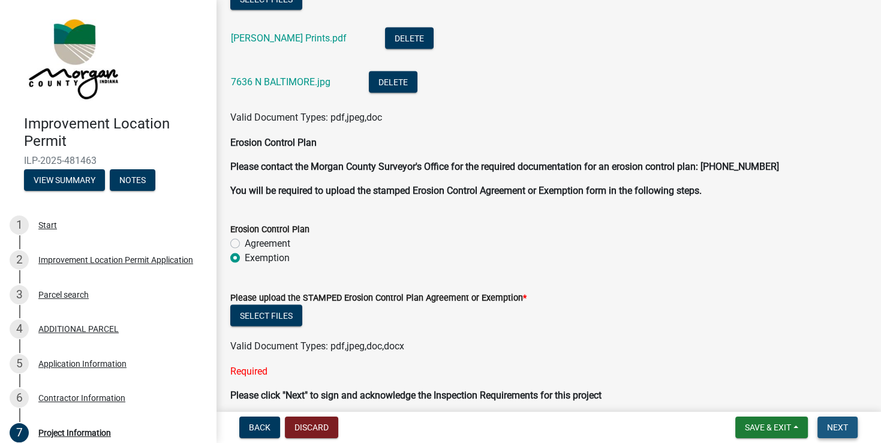
click at [832, 422] on span "Next" at bounding box center [837, 427] width 21 height 10
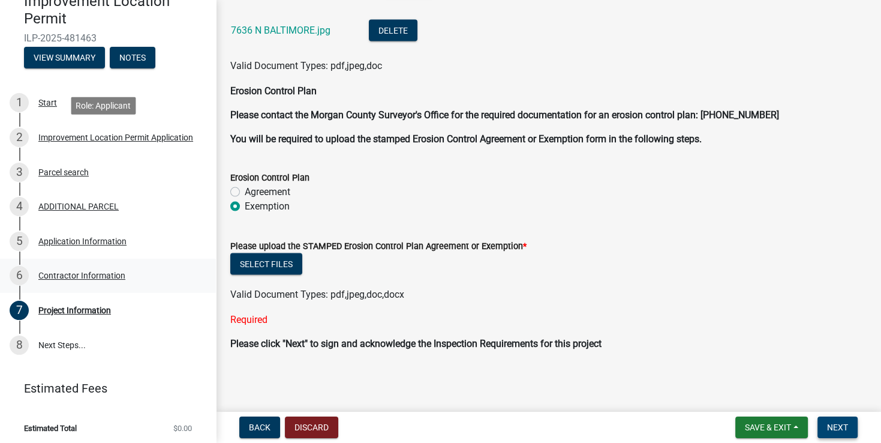
scroll to position [126, 0]
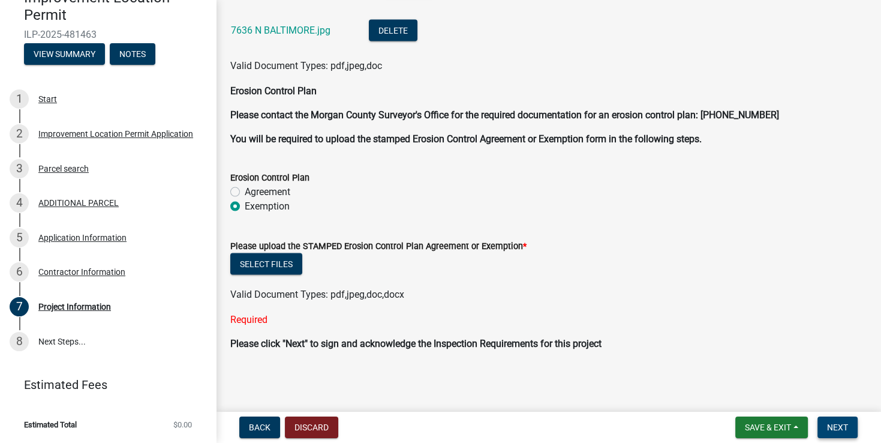
click at [834, 424] on span "Next" at bounding box center [837, 427] width 21 height 10
click at [258, 264] on button "Select files" at bounding box center [266, 264] width 72 height 22
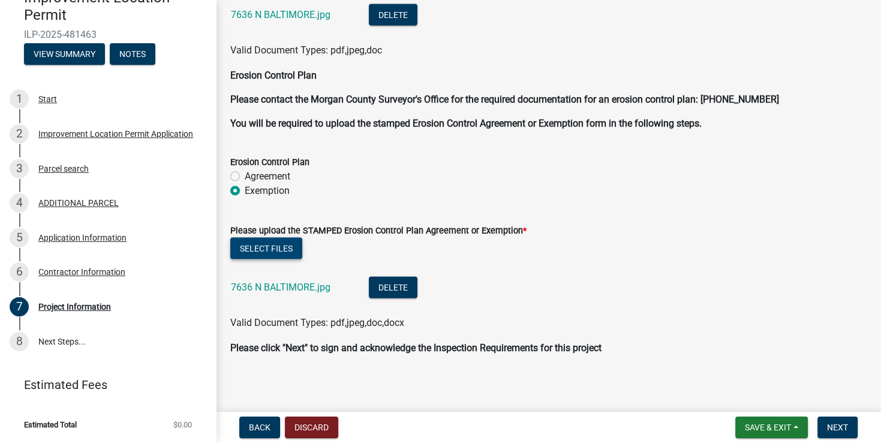
scroll to position [2614, 0]
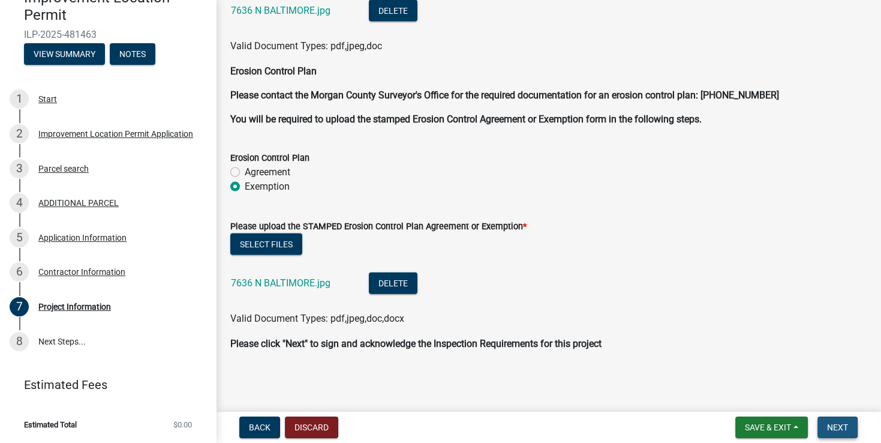
click at [831, 422] on span "Next" at bounding box center [837, 427] width 21 height 10
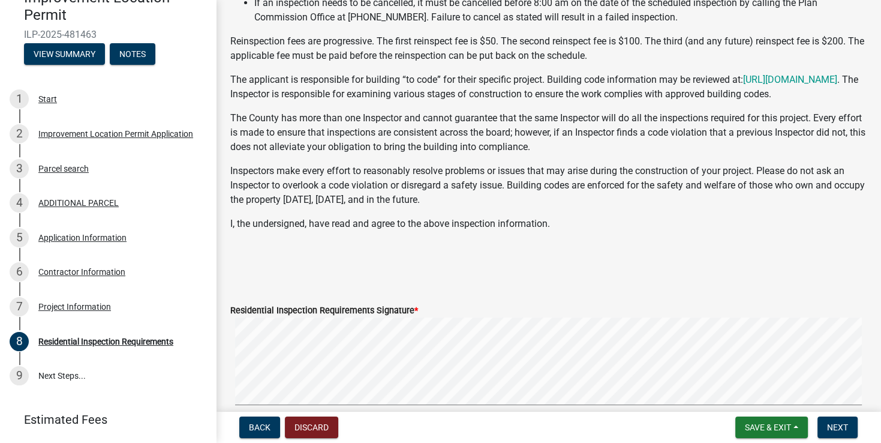
scroll to position [180, 0]
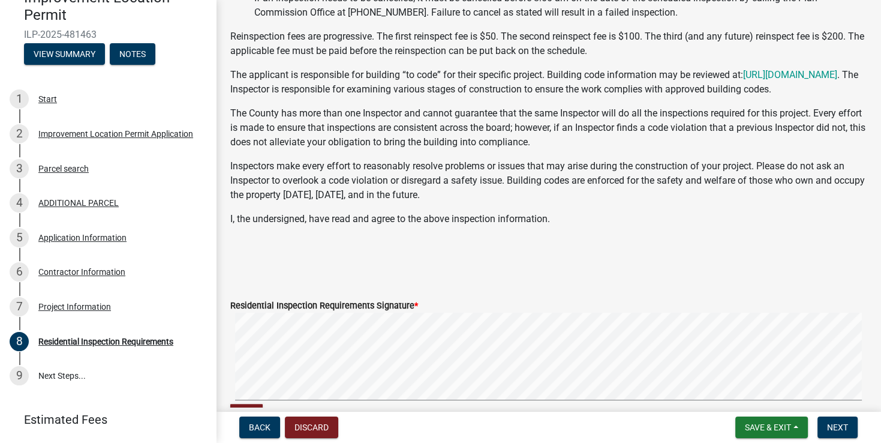
click at [338, 274] on p at bounding box center [548, 267] width 636 height 14
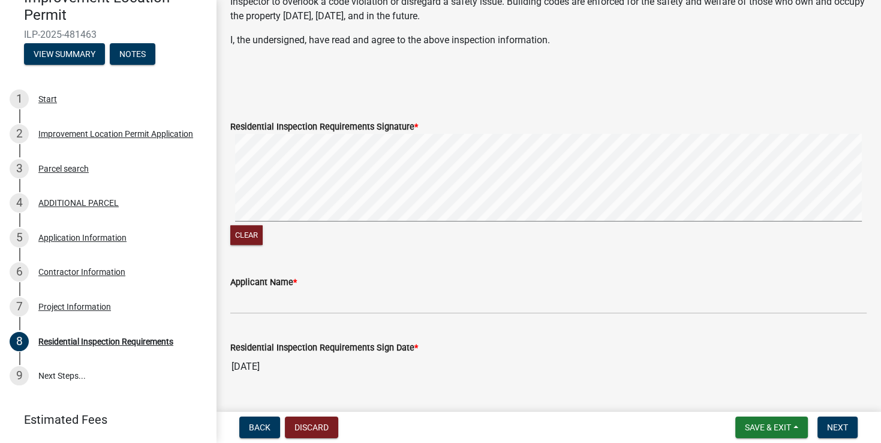
scroll to position [360, 0]
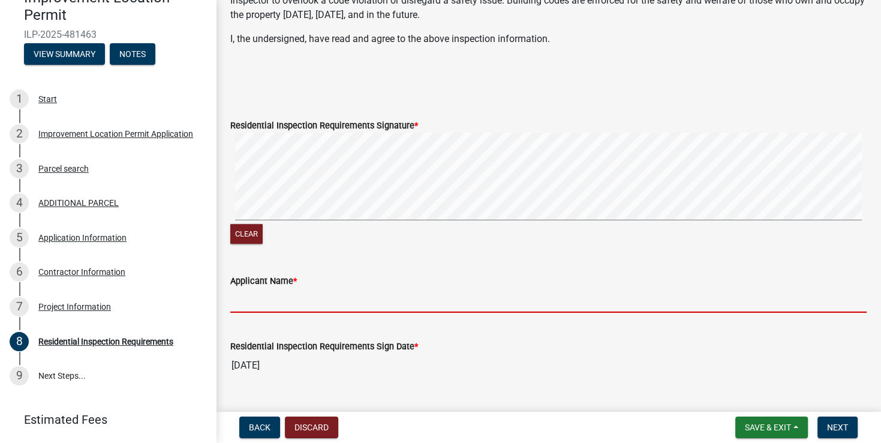
click at [298, 312] on input "Applicant Name *" at bounding box center [548, 300] width 636 height 25
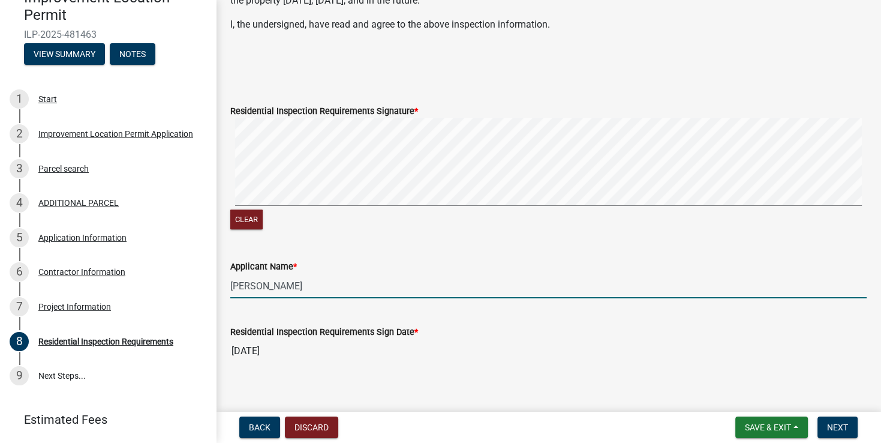
scroll to position [401, 0]
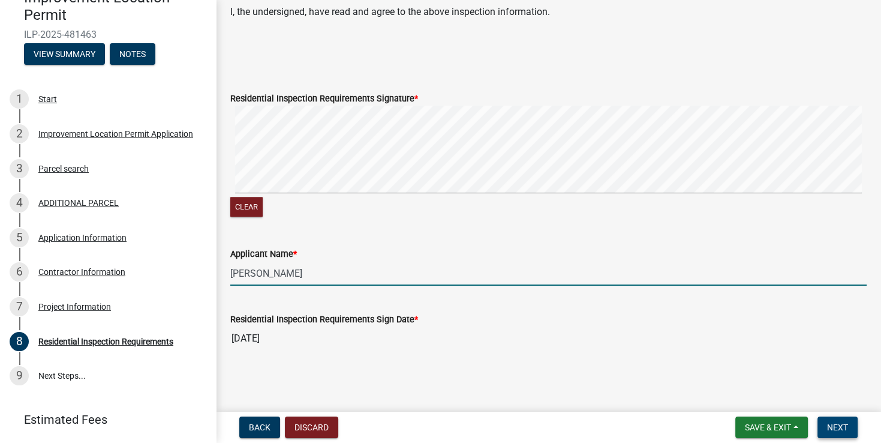
type input "MICHAEL J PROVO"
click at [832, 426] on span "Next" at bounding box center [837, 427] width 21 height 10
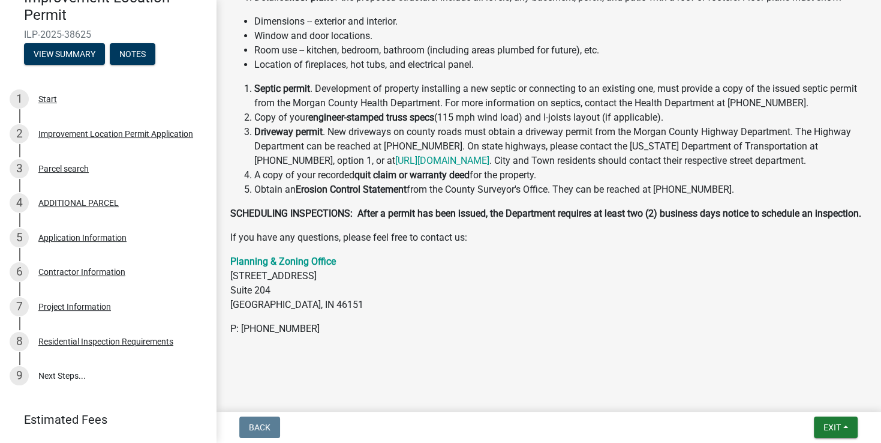
scroll to position [394, 0]
click at [824, 425] on span "Exit" at bounding box center [831, 427] width 17 height 10
click at [790, 395] on button "Save & Exit" at bounding box center [810, 395] width 96 height 29
